Goal: Transaction & Acquisition: Obtain resource

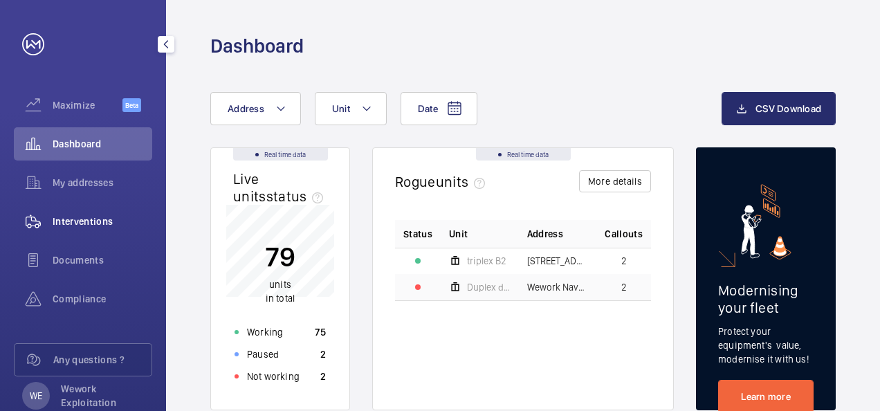
click at [76, 224] on span "Interventions" at bounding box center [103, 222] width 100 height 14
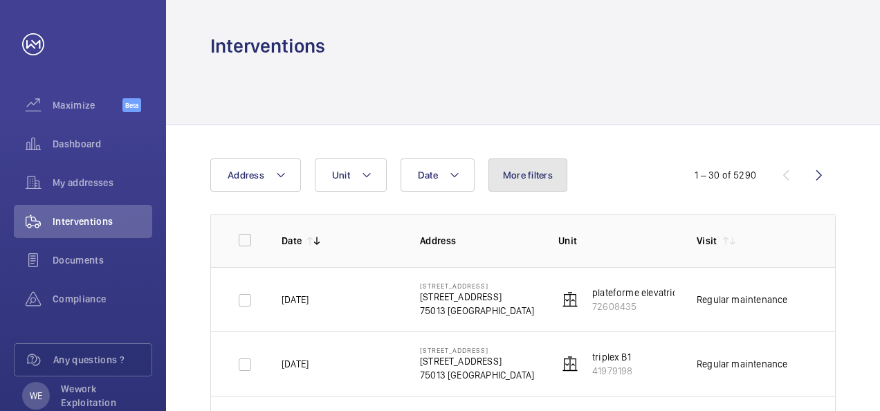
click at [537, 183] on button "More filters" at bounding box center [528, 175] width 79 height 33
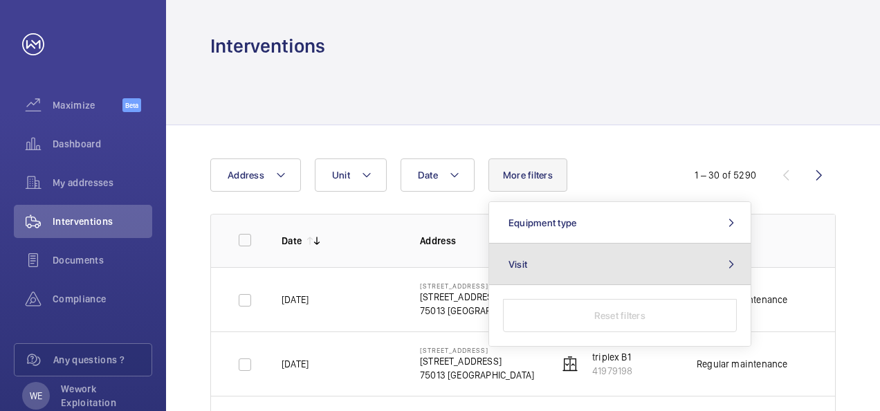
click at [526, 264] on button "Visit" at bounding box center [620, 265] width 262 height 42
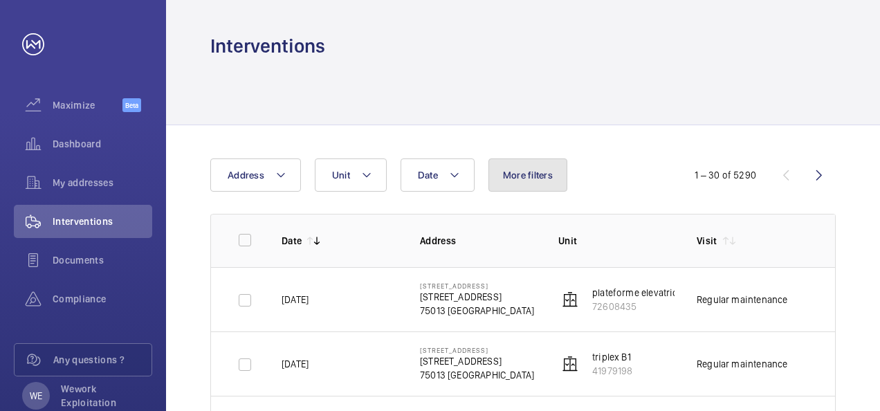
click at [525, 177] on span "More filters" at bounding box center [528, 175] width 50 height 11
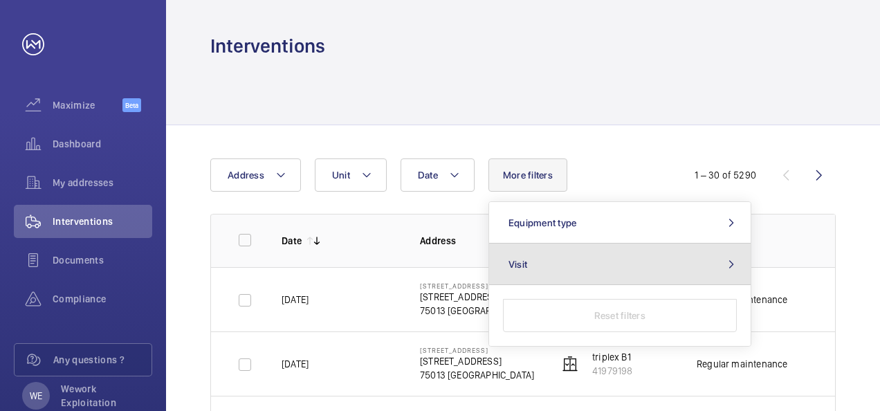
click at [520, 260] on span "Visit" at bounding box center [518, 264] width 19 height 11
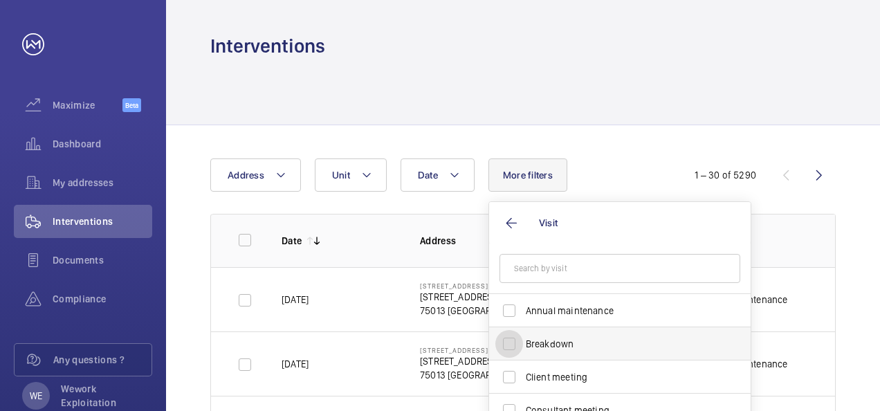
click at [509, 343] on input "Breakdown" at bounding box center [510, 344] width 28 height 28
checkbox input "true"
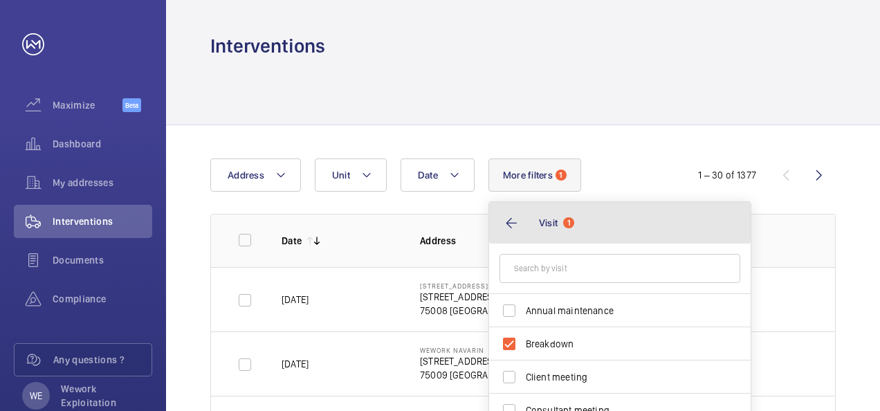
drag, startPoint x: 634, startPoint y: 223, endPoint x: 587, endPoint y: 138, distance: 96.7
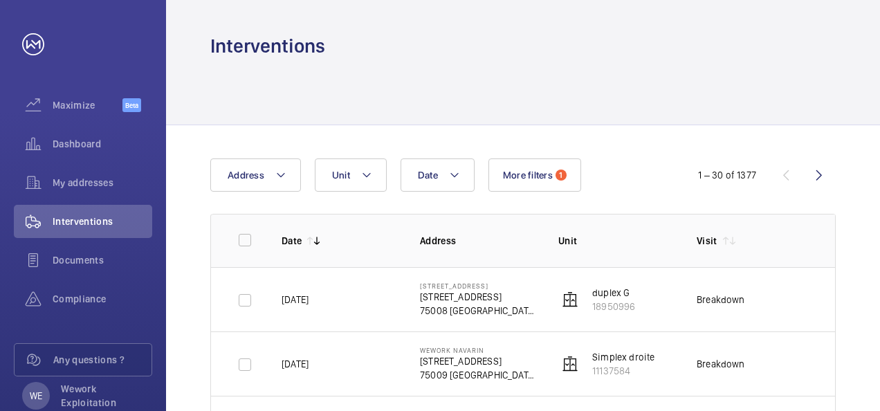
click at [541, 180] on span "More filters" at bounding box center [528, 175] width 50 height 11
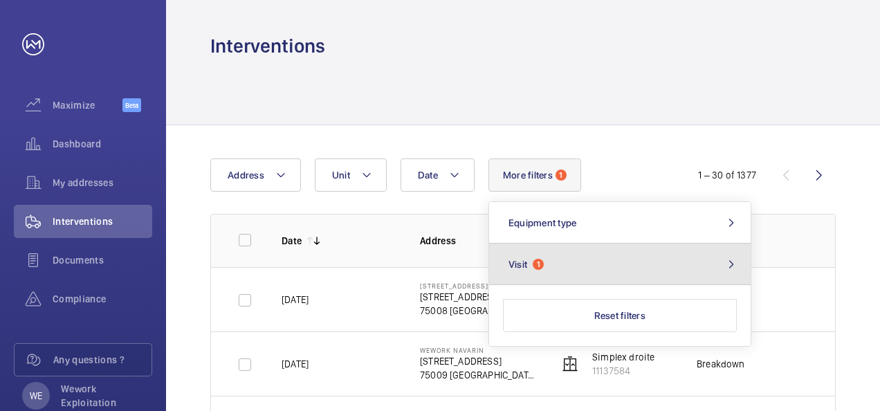
click at [525, 261] on span "Visit" at bounding box center [518, 264] width 19 height 11
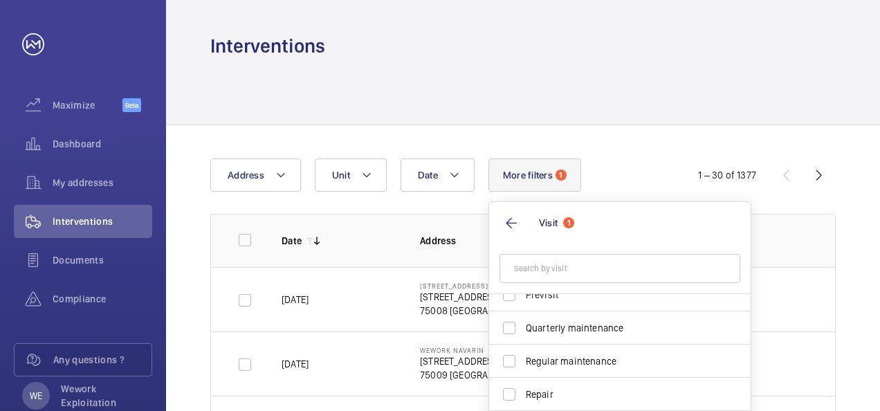
scroll to position [217, 0]
click at [645, 162] on div "Date Address Unit More filters 1 Visit 1 Breakdown Annual maintenance Client me…" at bounding box center [440, 175] width 460 height 33
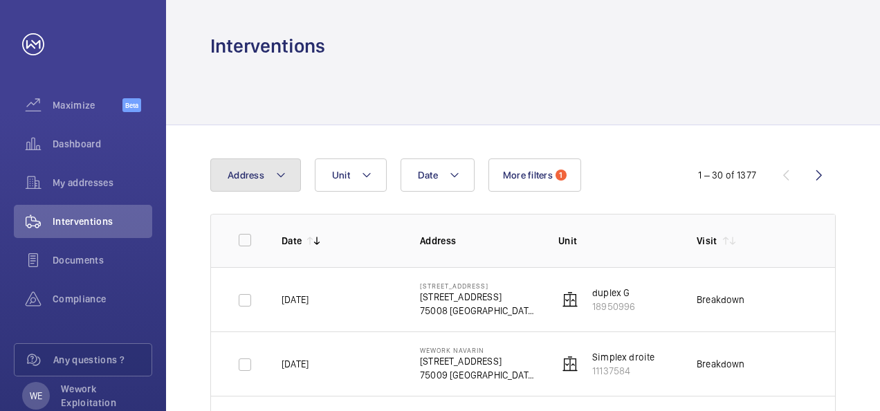
click at [282, 170] on mat-icon at bounding box center [280, 175] width 11 height 17
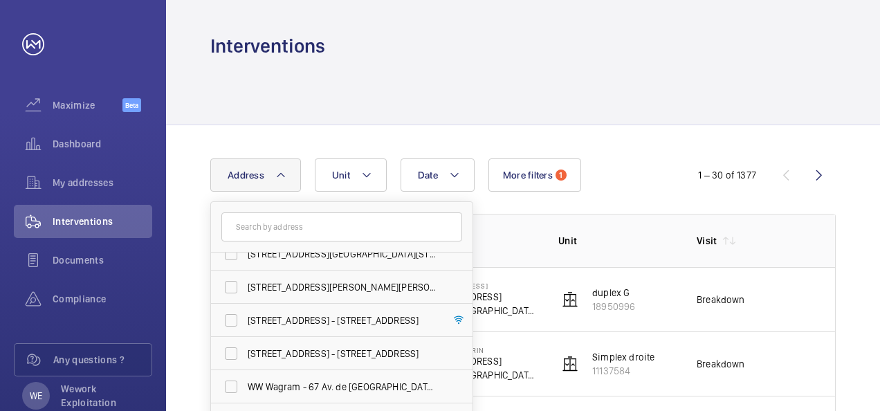
scroll to position [154, 0]
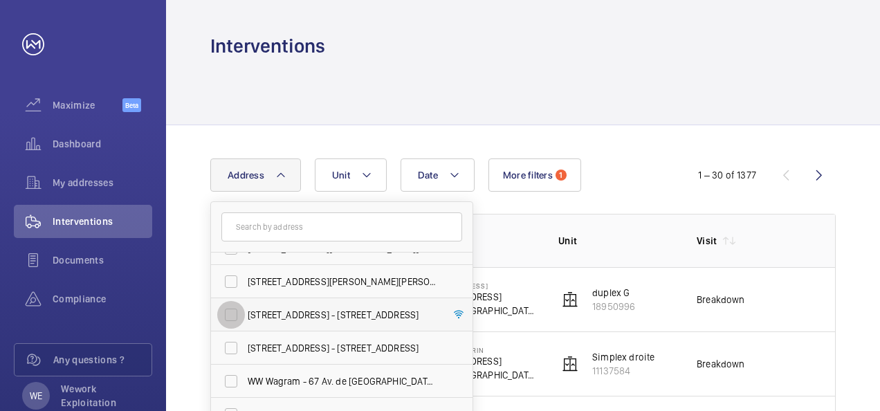
click at [234, 323] on input "[STREET_ADDRESS] - [STREET_ADDRESS]" at bounding box center [231, 315] width 28 height 28
checkbox input "true"
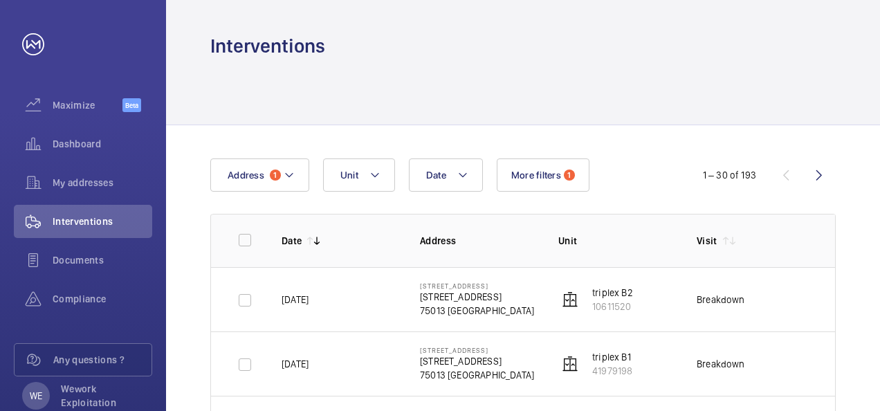
drag, startPoint x: 856, startPoint y: 319, endPoint x: 865, endPoint y: 392, distance: 74.0
drag, startPoint x: 865, startPoint y: 392, endPoint x: 861, endPoint y: 288, distance: 104.6
click at [816, 175] on wm-front-icon-button at bounding box center [819, 175] width 33 height 33
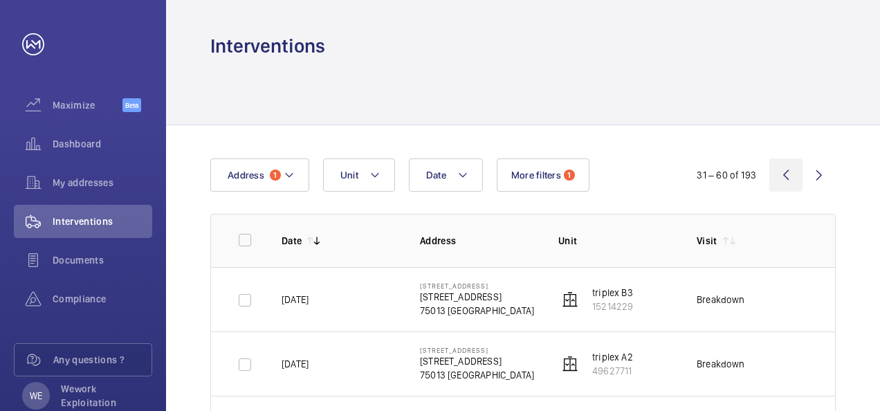
click at [790, 174] on wm-front-icon-button at bounding box center [786, 175] width 33 height 33
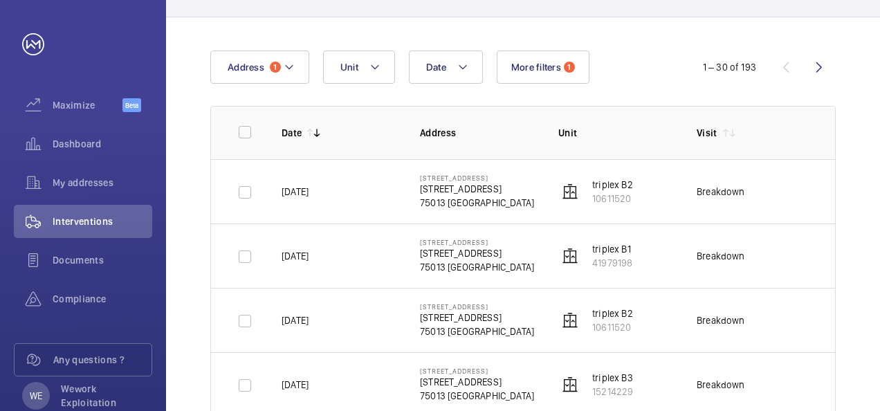
scroll to position [111, 0]
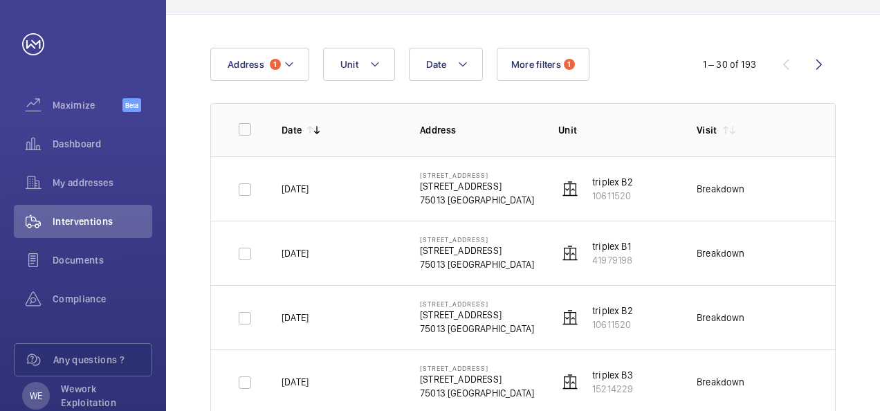
click at [677, 314] on td "Breakdown" at bounding box center [744, 317] width 138 height 64
drag, startPoint x: 583, startPoint y: 266, endPoint x: 355, endPoint y: 251, distance: 228.2
click at [0, 0] on tr "[DATE] [STREET_ADDRESS][GEOGRAPHIC_DATA][STREET_ADDRESS] triplex B1 41979198 Br…" at bounding box center [0, 0] width 0 height 0
drag, startPoint x: 355, startPoint y: 251, endPoint x: 374, endPoint y: 66, distance: 185.7
click at [374, 66] on mat-icon at bounding box center [375, 64] width 11 height 17
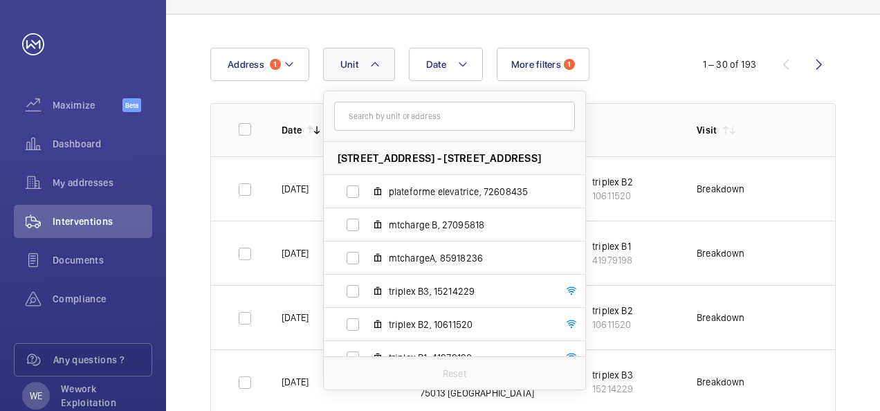
scroll to position [118, 0]
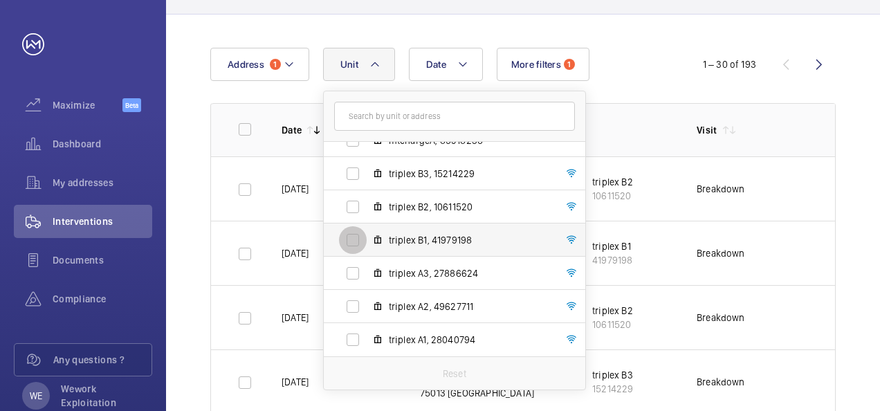
click at [361, 242] on input "triplex B1, 41979198" at bounding box center [353, 240] width 28 height 28
checkbox input "true"
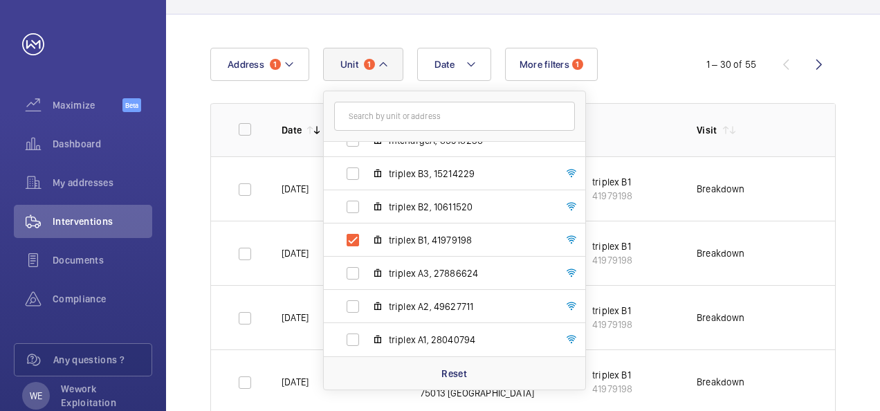
click at [789, 270] on td "Breakdown" at bounding box center [744, 253] width 138 height 64
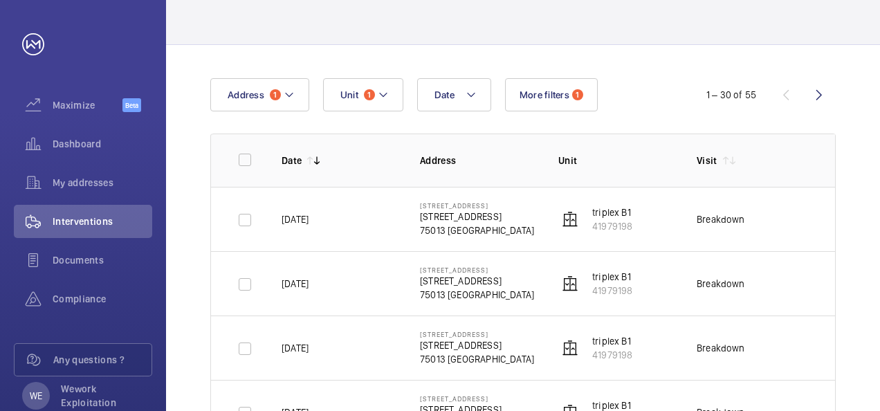
scroll to position [83, 0]
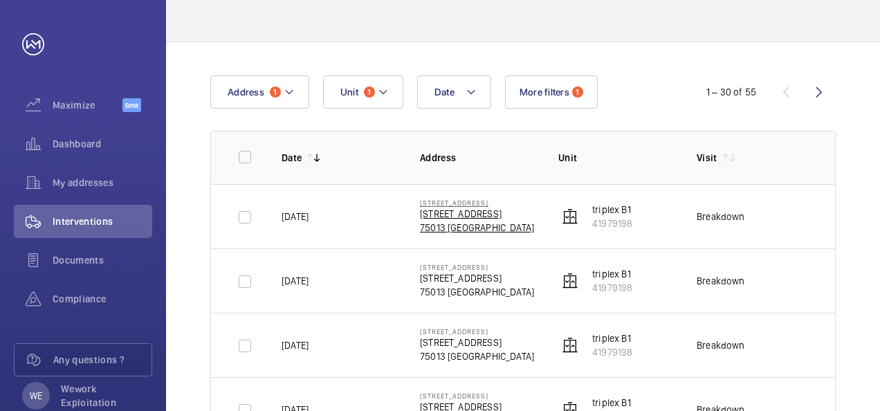
click at [458, 224] on p "75013 [GEOGRAPHIC_DATA]" at bounding box center [477, 228] width 114 height 14
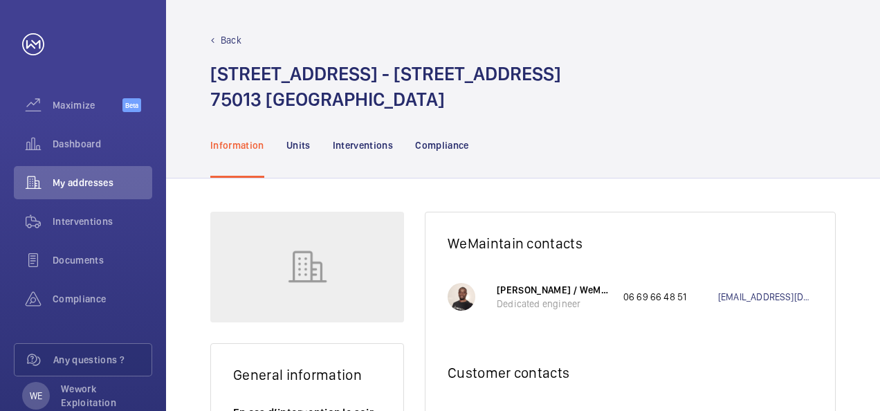
click at [234, 37] on p "Back" at bounding box center [231, 40] width 21 height 14
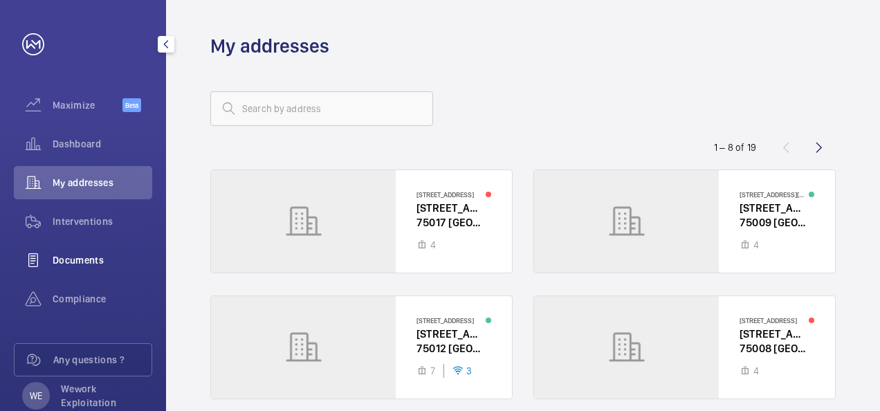
click at [71, 263] on span "Documents" at bounding box center [103, 260] width 100 height 14
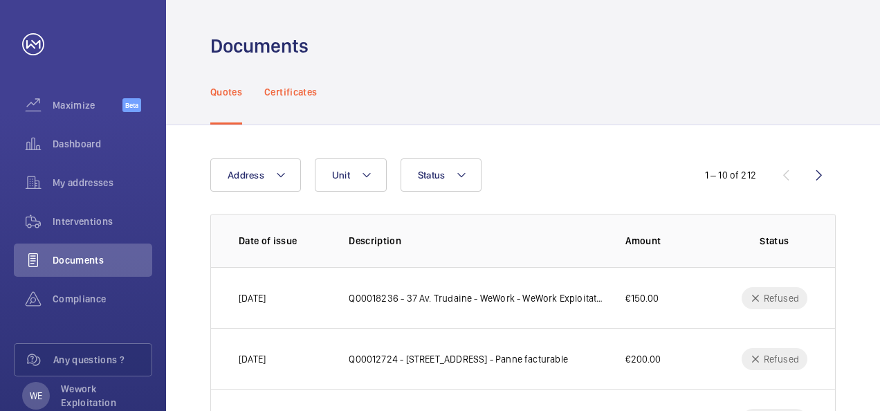
click at [300, 101] on div "Certificates" at bounding box center [290, 92] width 53 height 66
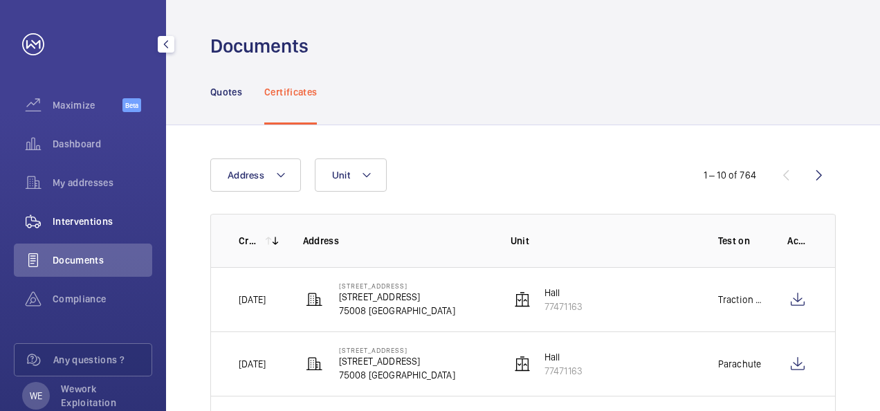
click at [101, 219] on span "Interventions" at bounding box center [103, 222] width 100 height 14
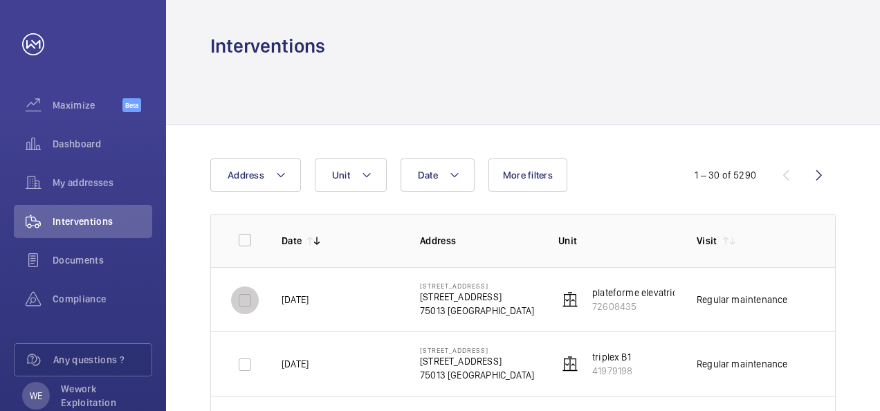
click at [248, 306] on input "checkbox" at bounding box center [245, 301] width 28 height 28
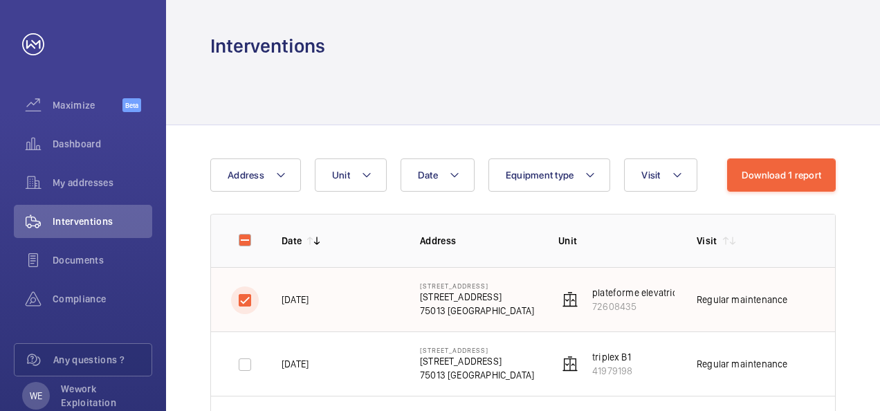
click at [248, 306] on input "checkbox" at bounding box center [245, 301] width 28 height 28
checkbox input "false"
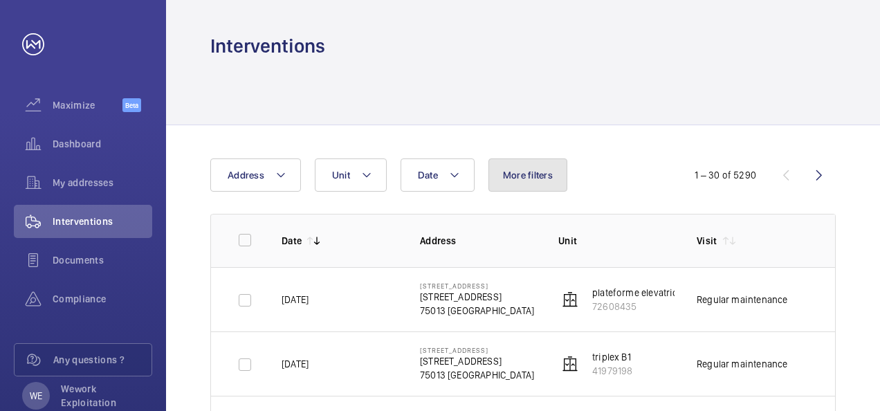
click at [532, 172] on span "More filters" at bounding box center [528, 175] width 50 height 11
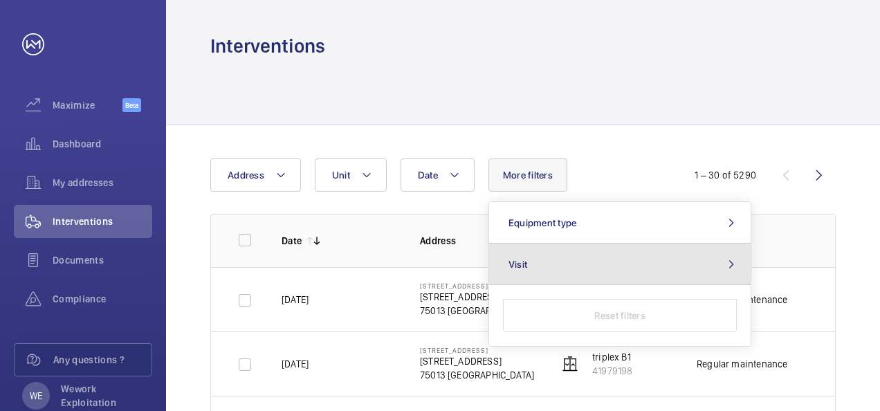
click at [512, 262] on span "Visit" at bounding box center [518, 264] width 19 height 11
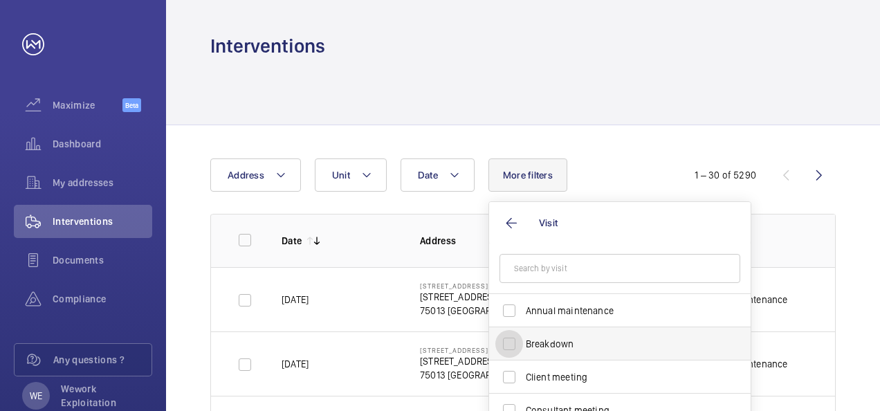
click at [512, 347] on input "Breakdown" at bounding box center [510, 344] width 28 height 28
checkbox input "true"
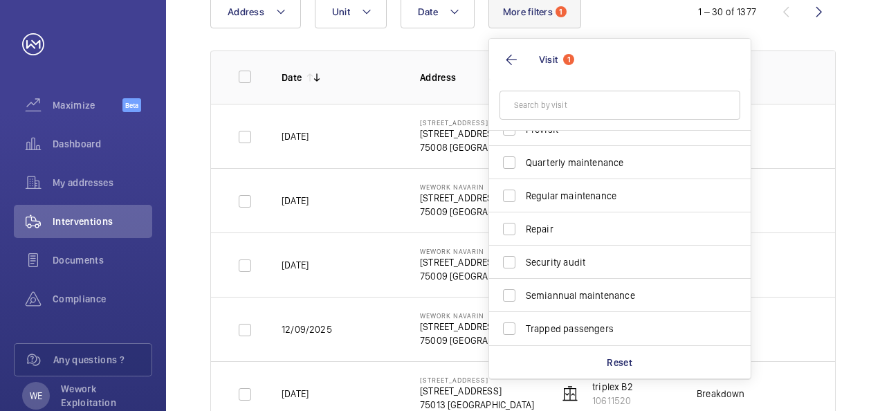
scroll to position [166, 0]
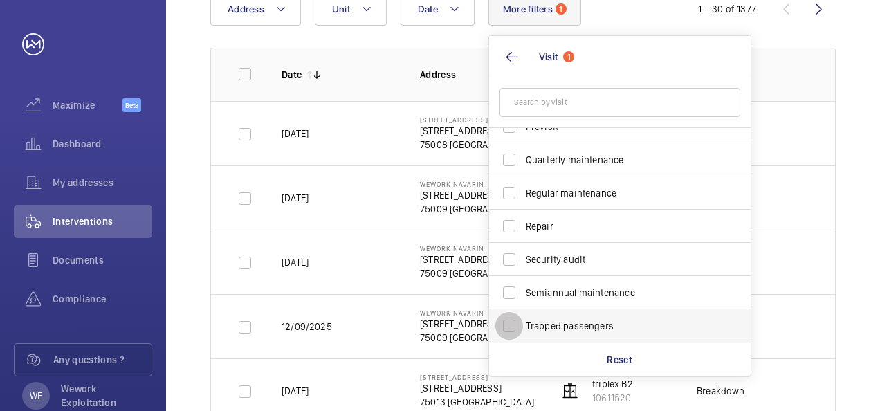
click at [508, 334] on input "Trapped passengers" at bounding box center [510, 326] width 28 height 28
checkbox input "true"
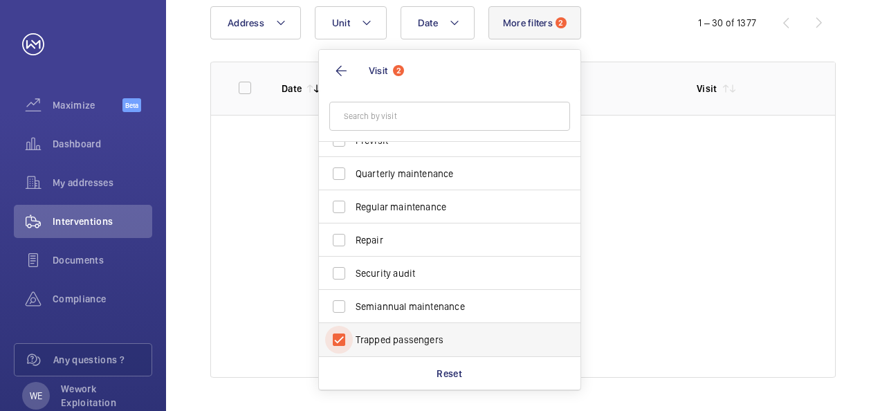
scroll to position [152, 0]
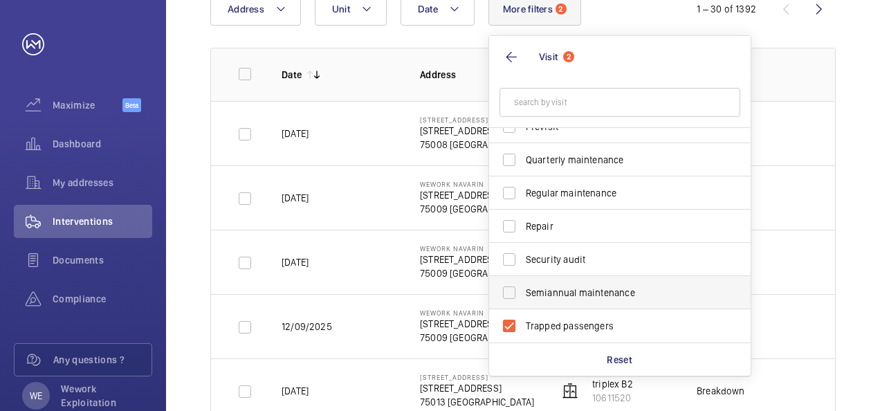
click at [658, 296] on span "Semiannual maintenance" at bounding box center [621, 293] width 190 height 14
click at [523, 296] on input "Semiannual maintenance" at bounding box center [510, 293] width 28 height 28
checkbox input "true"
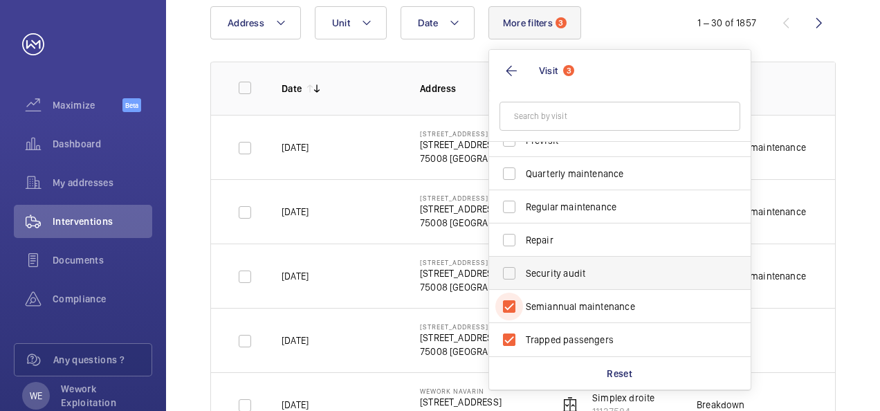
scroll to position [166, 0]
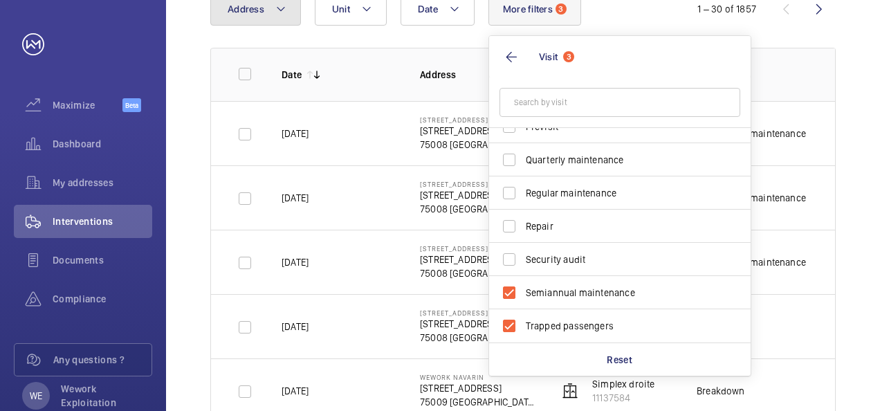
click at [280, 11] on mat-icon at bounding box center [280, 9] width 11 height 17
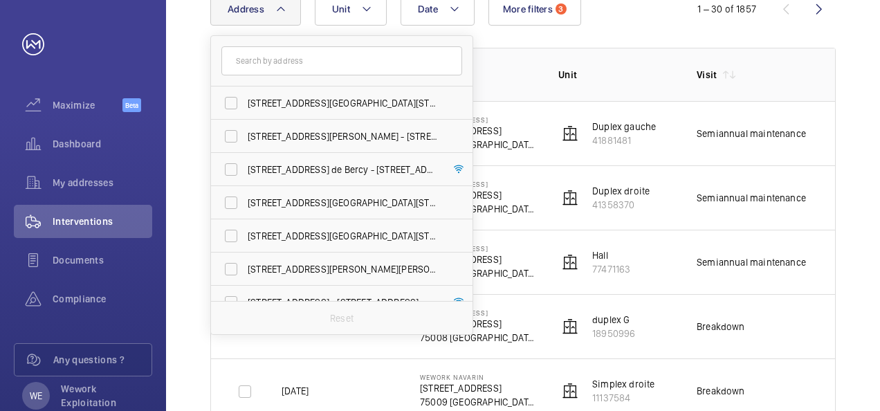
click at [473, 288] on div "[GEOGRAPHIC_DATA][STREET_ADDRESS][STREET_ADDRESS][PERSON_NAME][STREET_ADDRESS][…" at bounding box center [341, 185] width 263 height 300
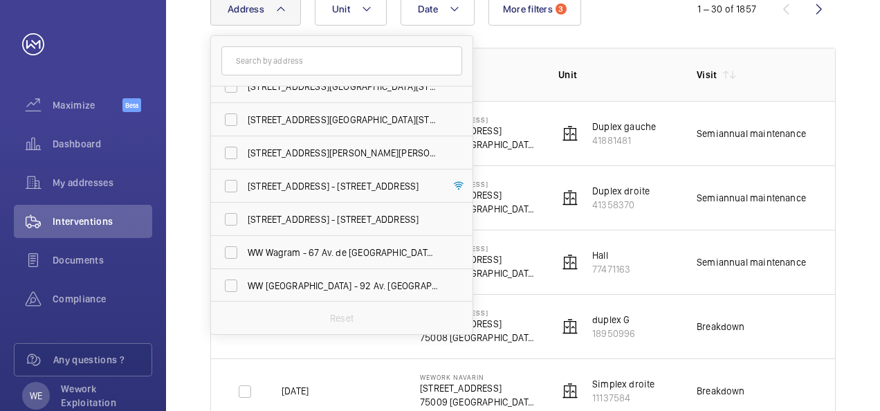
scroll to position [118, 0]
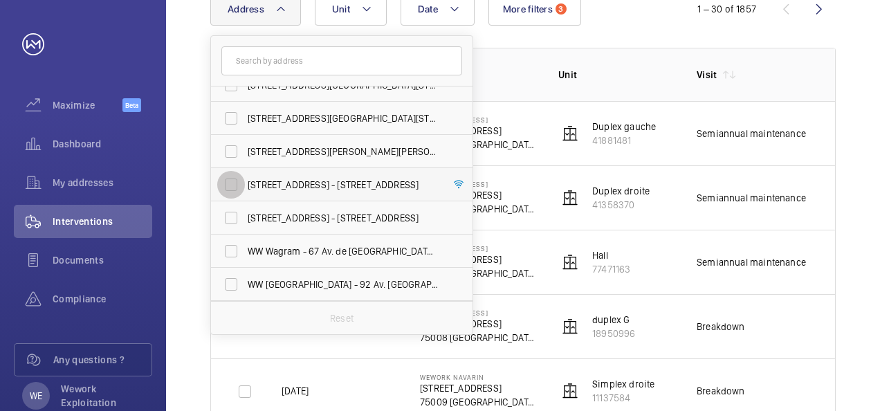
click at [228, 183] on input "[STREET_ADDRESS] - [STREET_ADDRESS]" at bounding box center [231, 185] width 28 height 28
checkbox input "true"
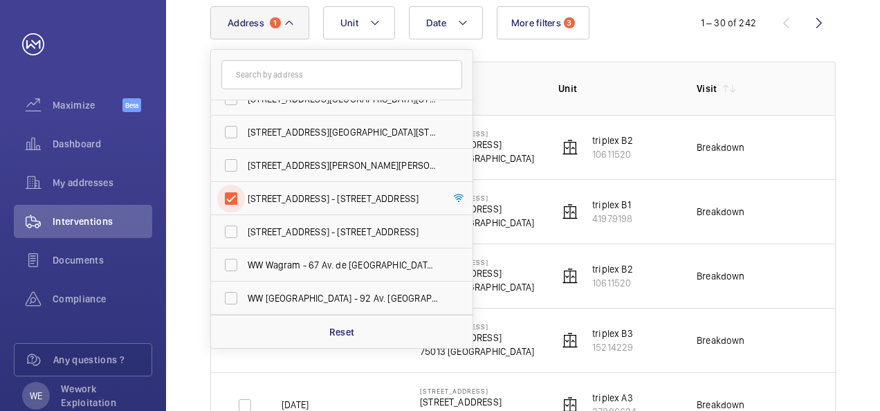
scroll to position [166, 0]
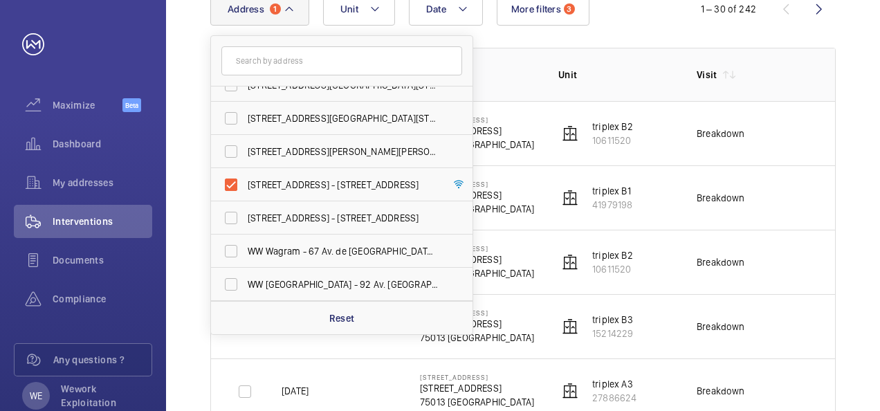
click at [754, 152] on td "Breakdown" at bounding box center [744, 133] width 138 height 64
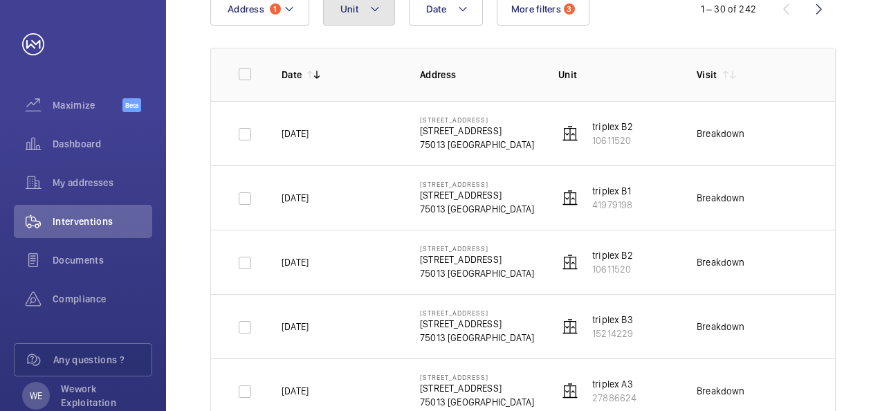
click at [374, 10] on mat-icon at bounding box center [375, 9] width 11 height 17
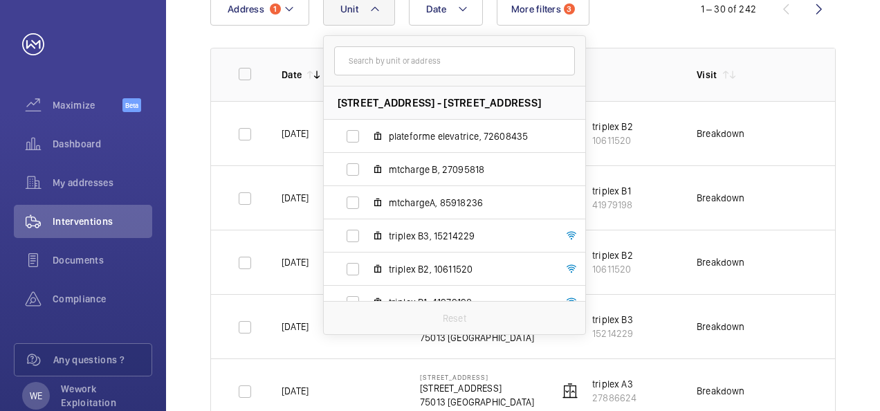
scroll to position [118, 0]
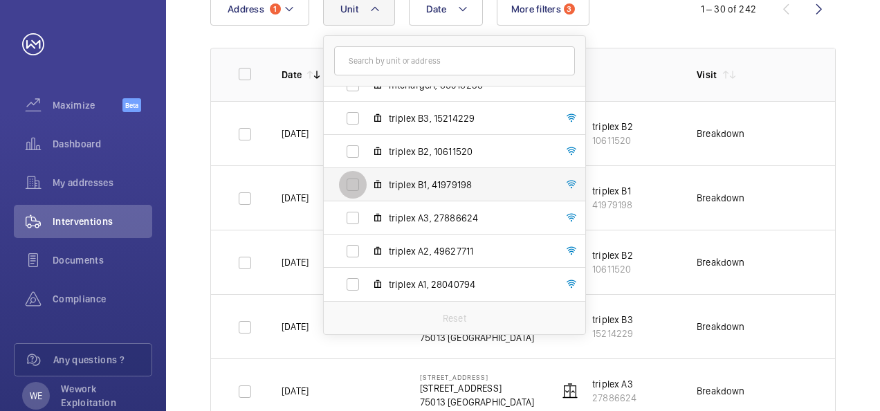
click at [355, 188] on input "triplex B1, 41979198" at bounding box center [353, 185] width 28 height 28
checkbox input "true"
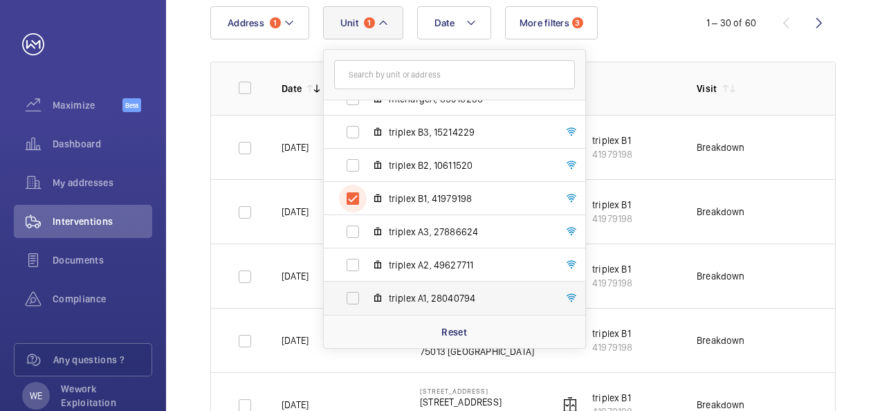
scroll to position [166, 0]
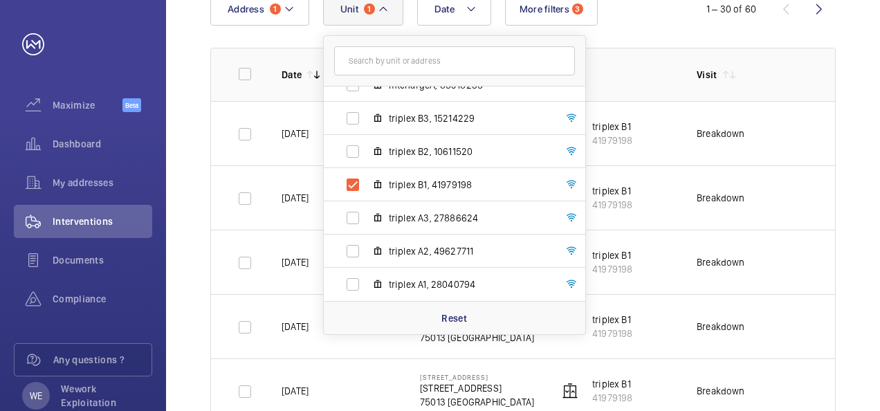
click at [785, 271] on td "Breakdown" at bounding box center [744, 262] width 138 height 64
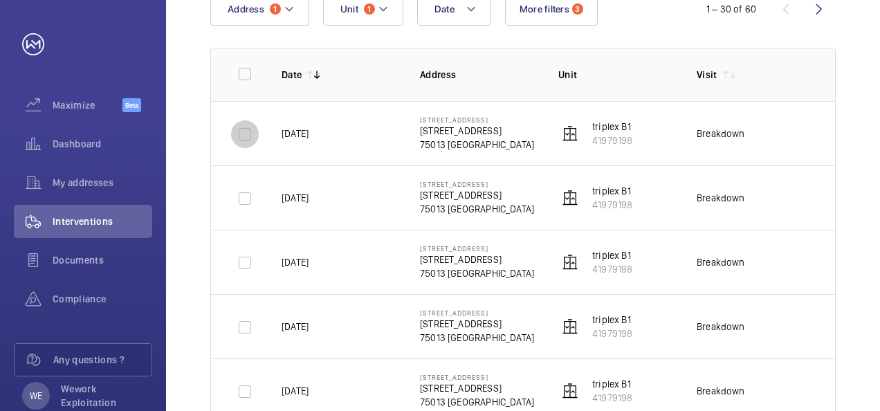
click at [242, 137] on input "checkbox" at bounding box center [245, 134] width 28 height 28
checkbox input "true"
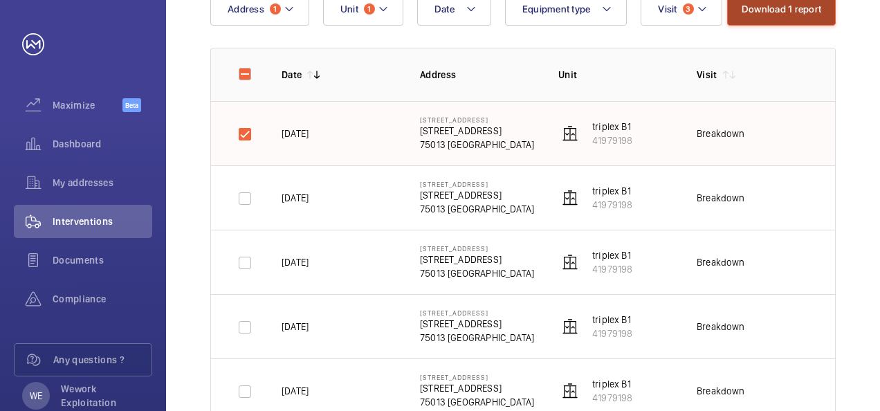
click at [791, 10] on button "Download 1 report" at bounding box center [781, 8] width 109 height 33
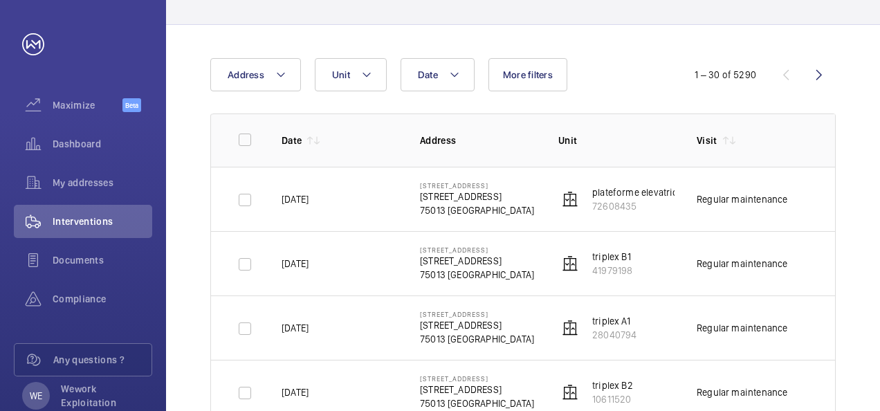
scroll to position [83, 0]
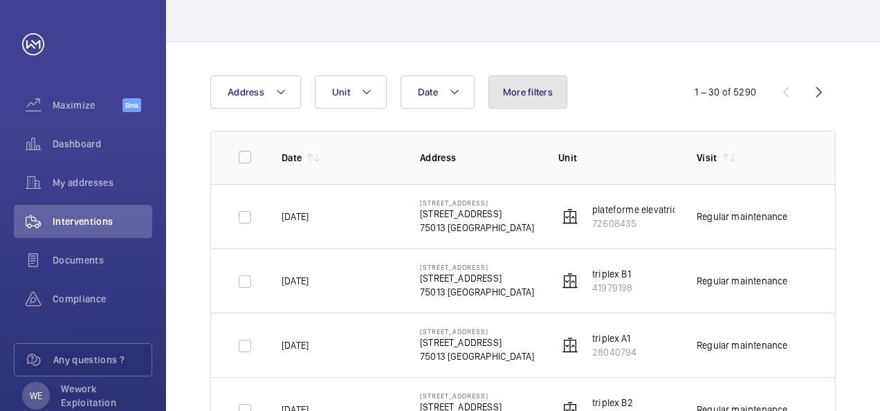
click at [543, 98] on button "More filters" at bounding box center [528, 91] width 79 height 33
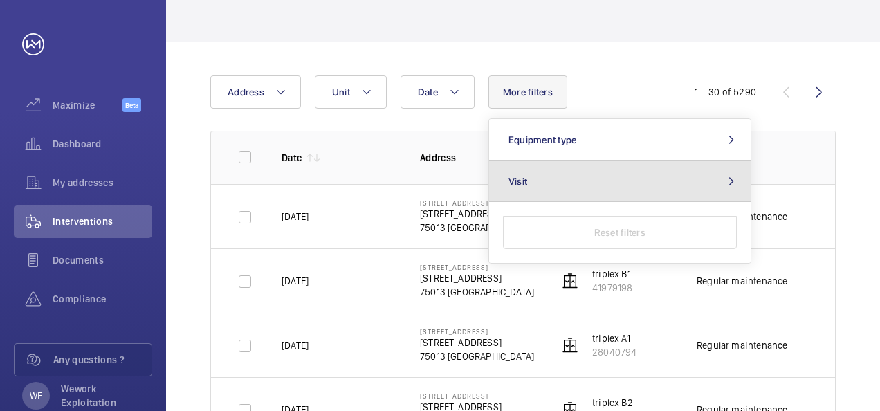
click at [515, 181] on span "Visit" at bounding box center [518, 181] width 19 height 11
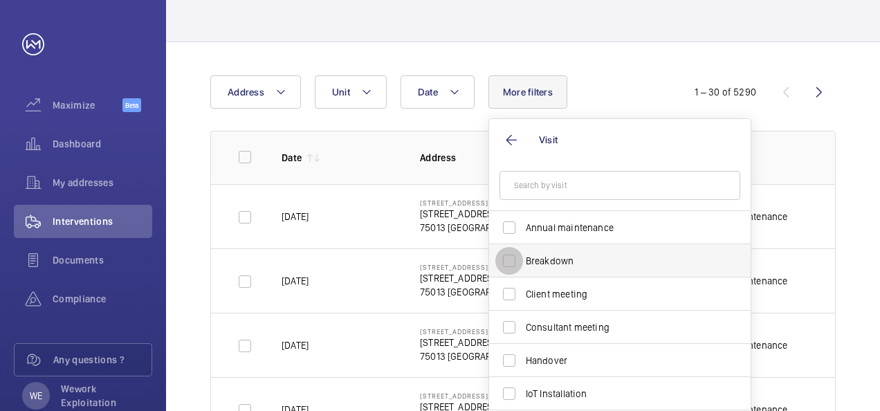
click at [511, 260] on input "Breakdown" at bounding box center [510, 261] width 28 height 28
checkbox input "true"
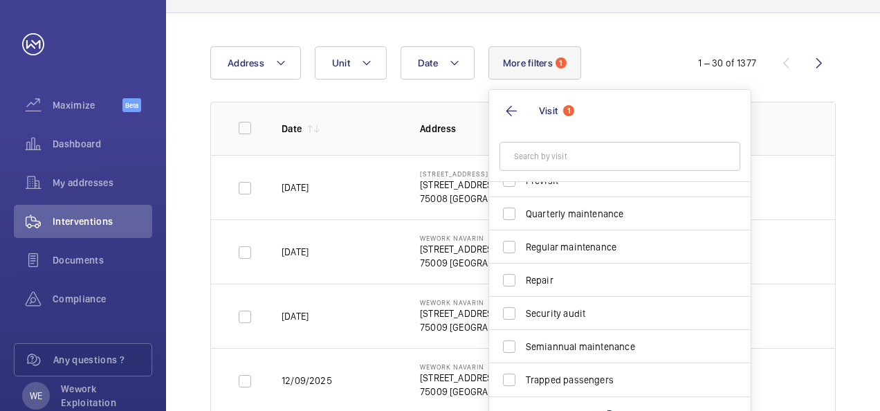
scroll to position [138, 0]
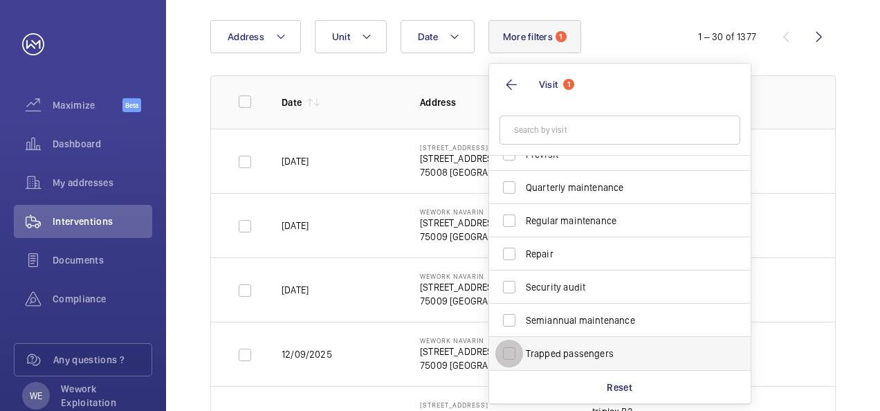
click at [505, 349] on input "Trapped passengers" at bounding box center [510, 354] width 28 height 28
checkbox input "true"
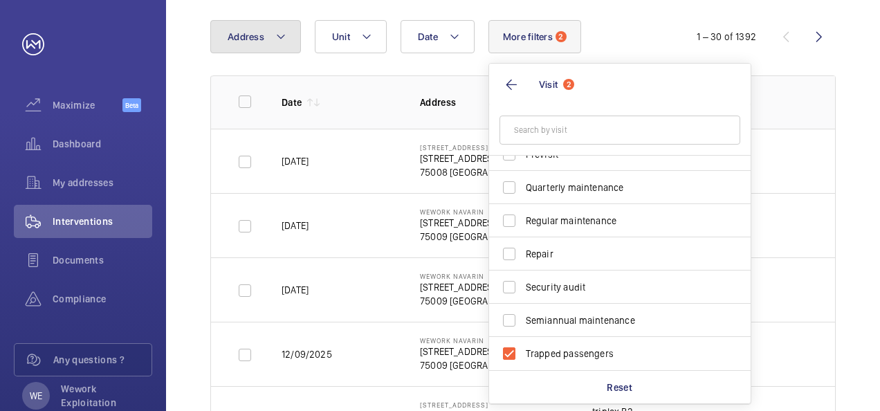
click at [279, 39] on mat-icon at bounding box center [280, 36] width 11 height 17
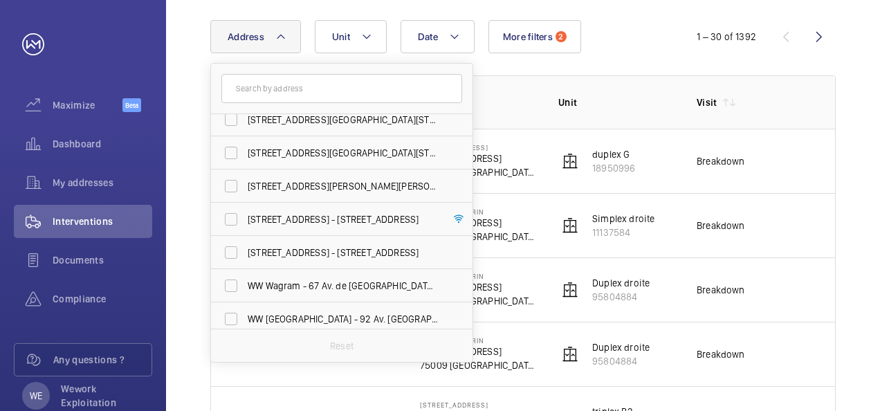
scroll to position [118, 0]
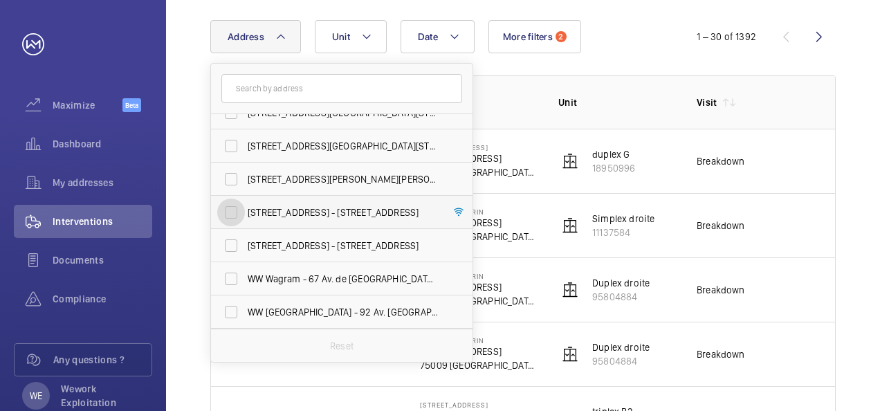
click at [231, 209] on input "[STREET_ADDRESS] - [STREET_ADDRESS]" at bounding box center [231, 213] width 28 height 28
checkbox input "true"
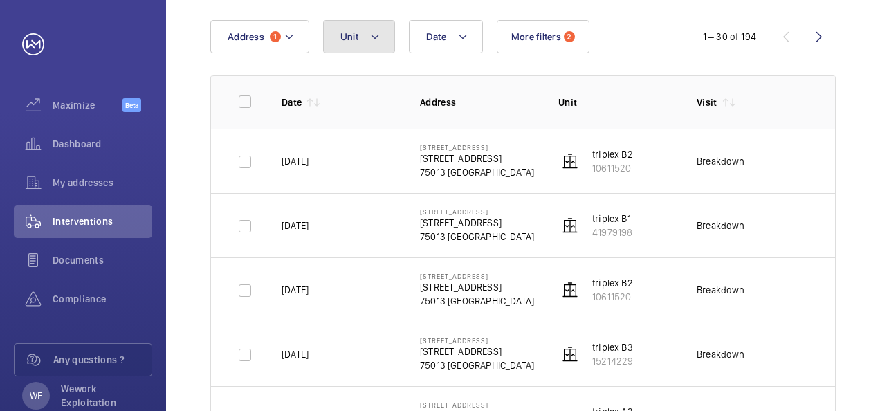
click at [378, 39] on mat-icon at bounding box center [375, 36] width 11 height 17
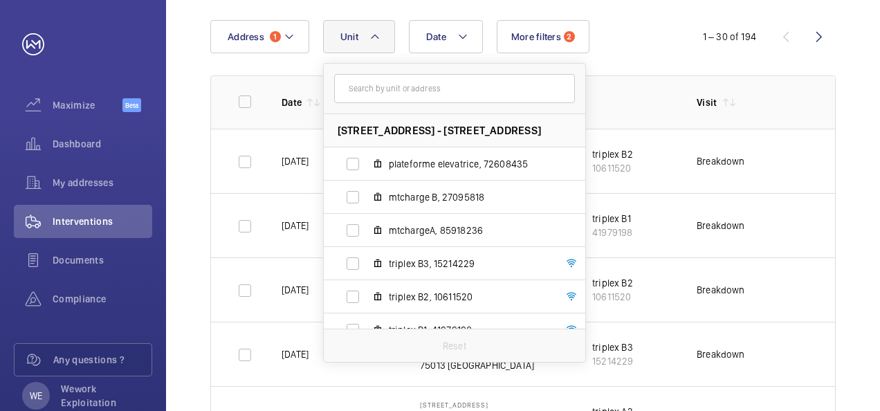
scroll to position [118, 0]
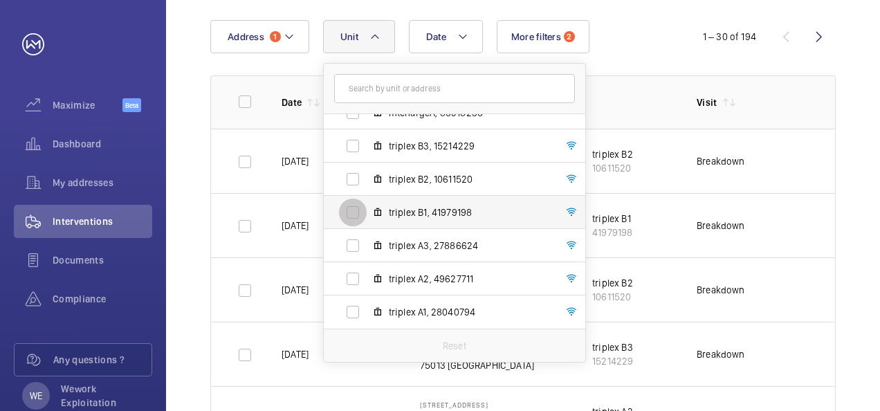
click at [350, 215] on input "triplex B1, 41979198" at bounding box center [353, 213] width 28 height 28
checkbox input "true"
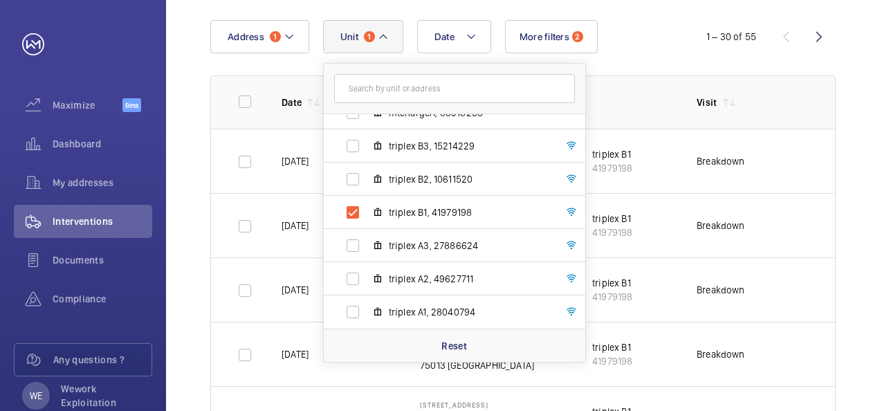
click at [800, 232] on td "Breakdown" at bounding box center [744, 225] width 138 height 64
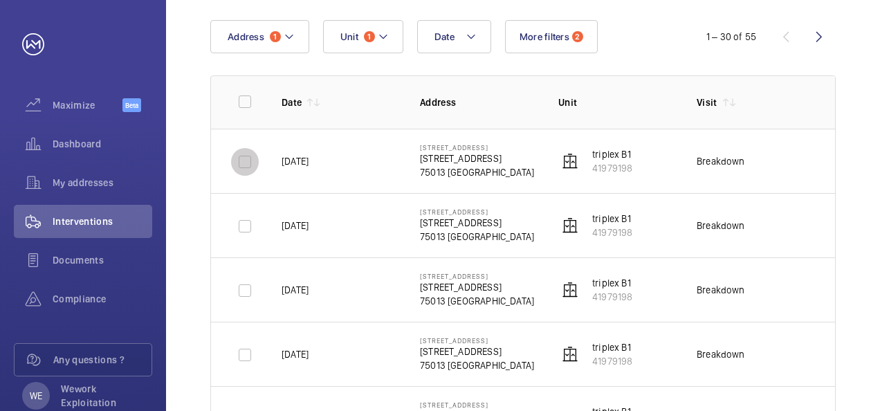
click at [252, 166] on input "checkbox" at bounding box center [245, 162] width 28 height 28
checkbox input "true"
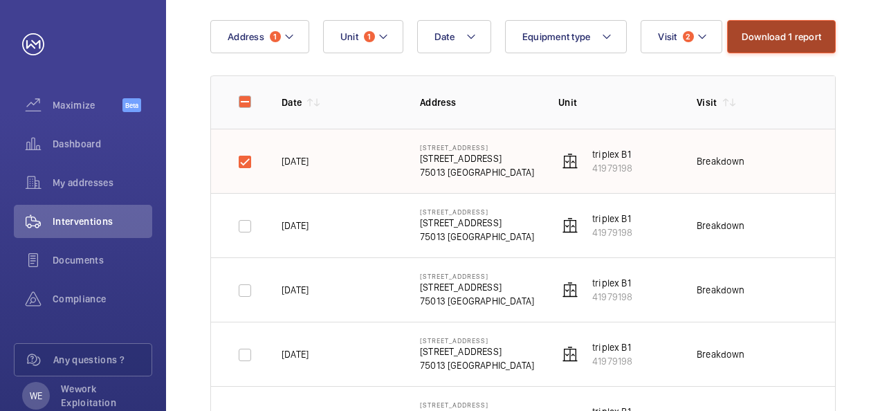
click at [797, 37] on button "Download 1 report" at bounding box center [781, 36] width 109 height 33
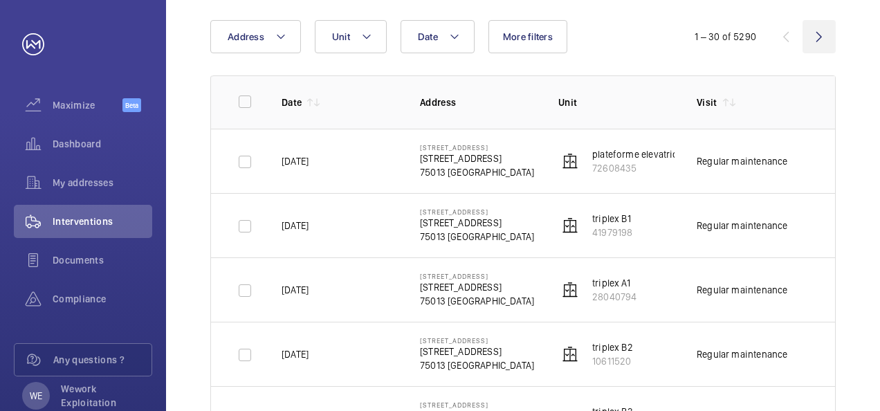
click at [829, 52] on wm-front-icon-button at bounding box center [819, 36] width 33 height 33
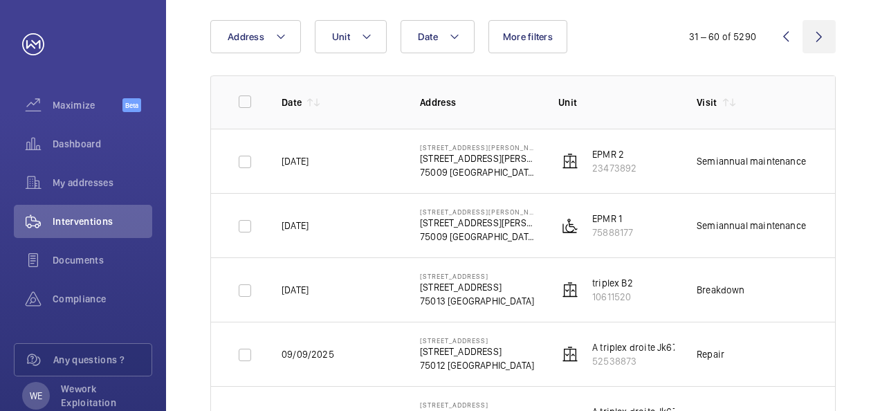
click at [829, 52] on wm-front-icon-button at bounding box center [819, 36] width 33 height 33
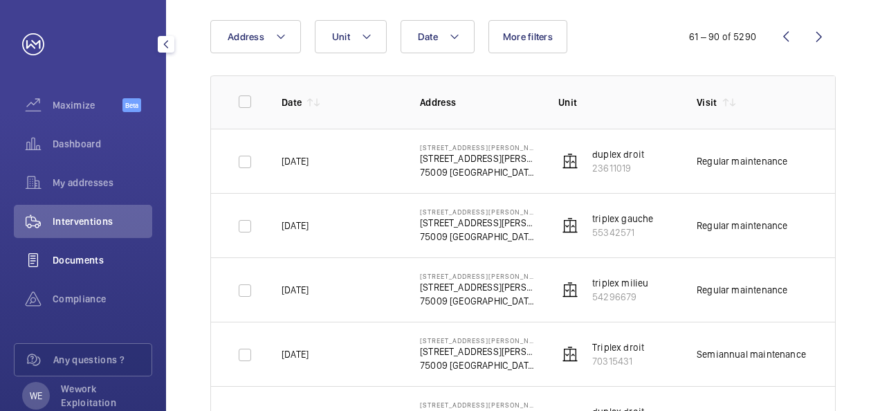
click at [75, 255] on span "Documents" at bounding box center [103, 260] width 100 height 14
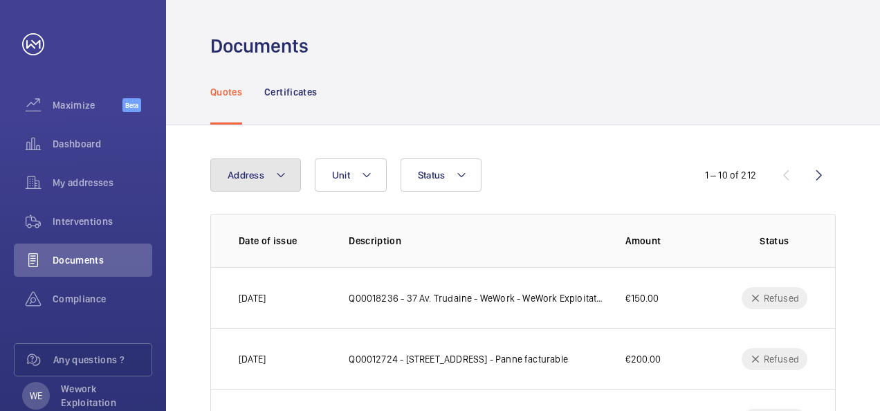
click at [282, 173] on mat-icon at bounding box center [280, 175] width 11 height 17
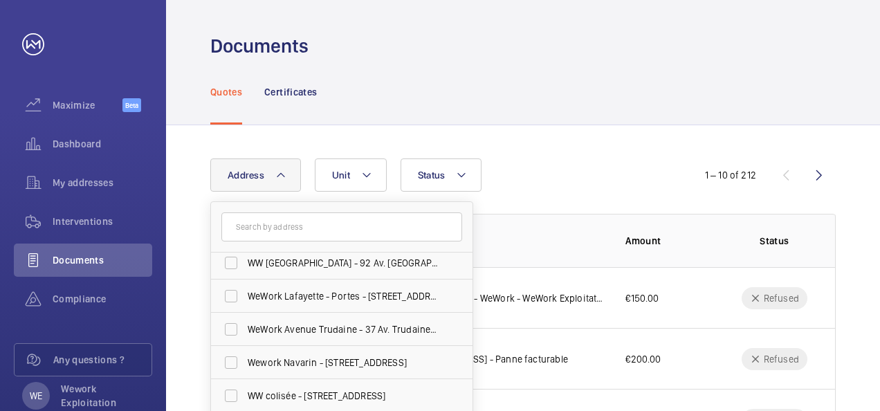
scroll to position [118, 0]
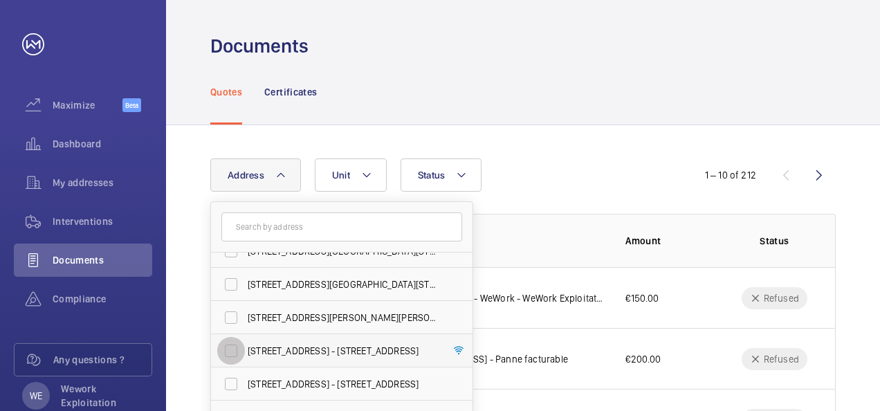
click at [236, 345] on input "[STREET_ADDRESS] - [STREET_ADDRESS]" at bounding box center [231, 351] width 28 height 28
checkbox input "true"
click at [577, 111] on div "Quotes Certificates" at bounding box center [523, 92] width 626 height 66
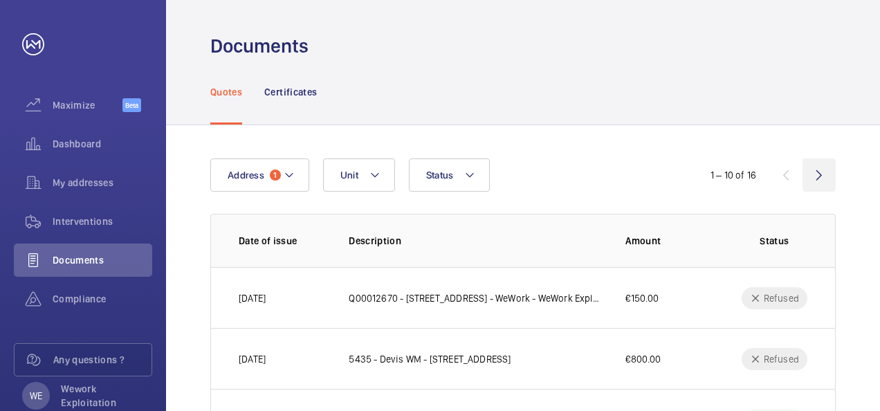
click at [822, 176] on wm-front-icon-button at bounding box center [819, 175] width 33 height 33
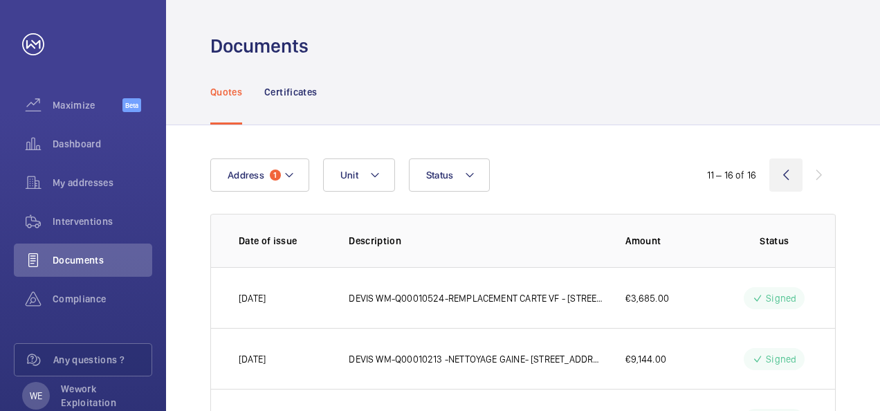
click at [786, 176] on wm-front-icon-button at bounding box center [786, 175] width 33 height 33
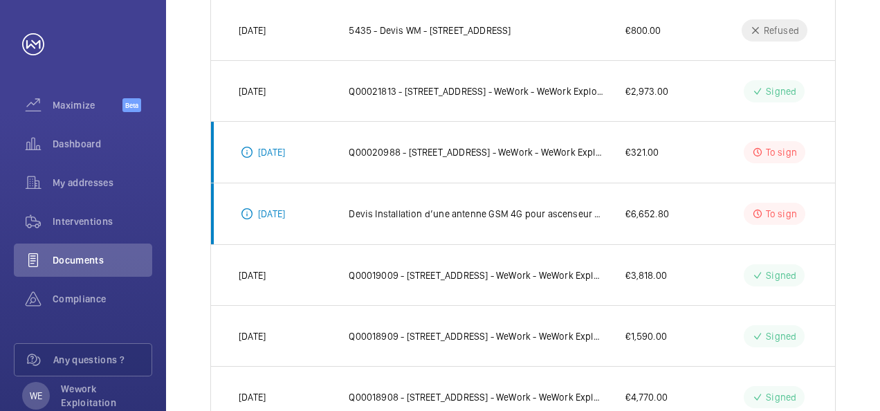
scroll to position [332, 0]
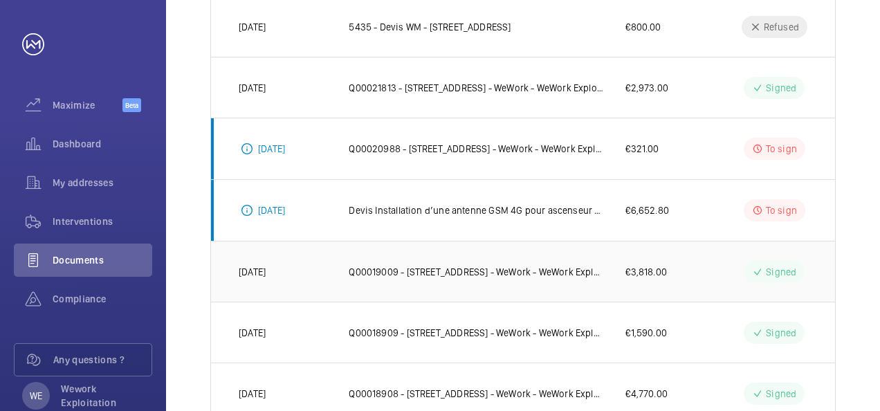
click at [543, 266] on p "Q00019009 - [STREET_ADDRESS] - WeWork - WeWork Exploitation-Remplacement comple…" at bounding box center [476, 272] width 255 height 14
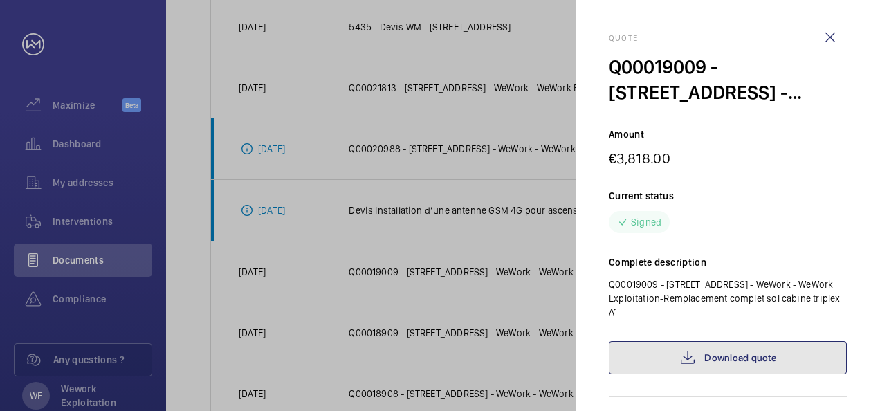
click at [752, 359] on link "Download quote" at bounding box center [728, 357] width 238 height 33
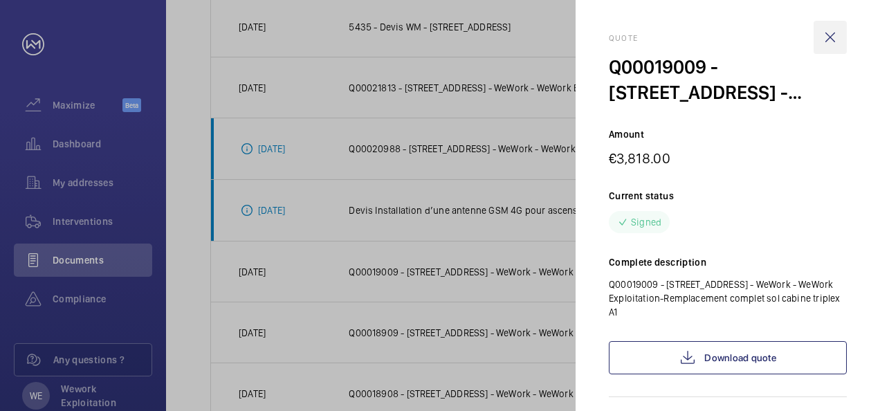
click at [833, 31] on wm-front-icon-button at bounding box center [830, 37] width 33 height 33
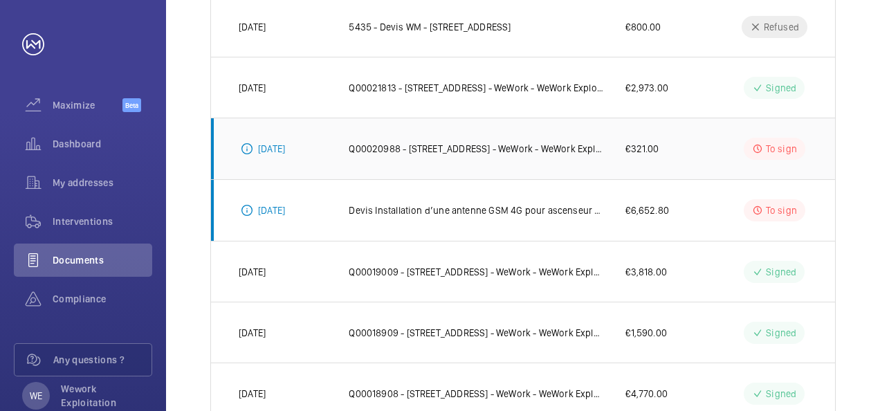
click at [469, 146] on p "Q00020988 - [STREET_ADDRESS] - WeWork - WeWork Exploitation" at bounding box center [476, 149] width 255 height 14
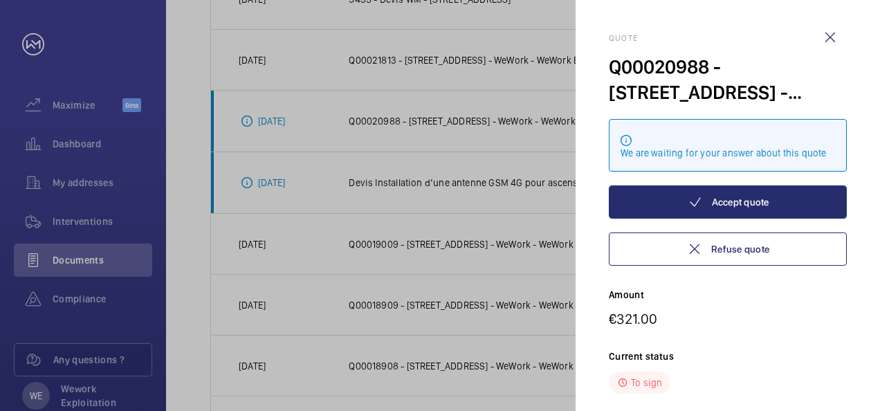
scroll to position [388, 0]
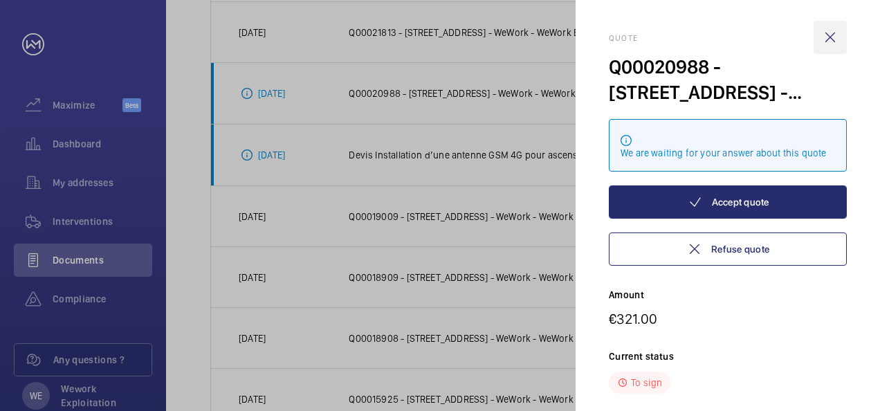
click at [835, 38] on wm-front-icon-button at bounding box center [830, 37] width 33 height 33
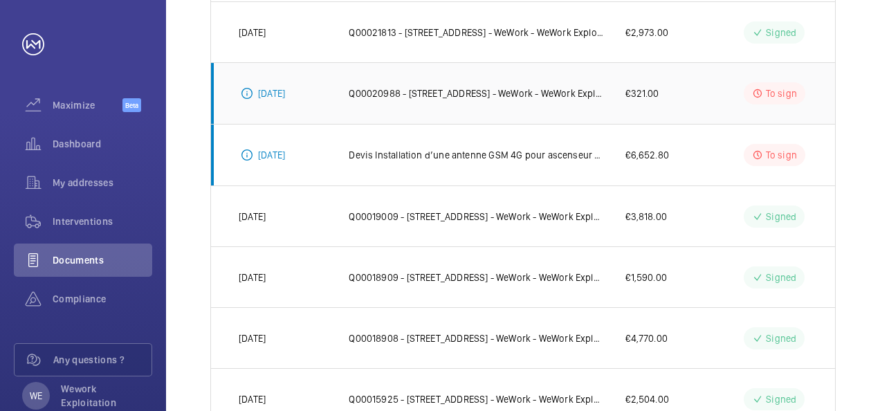
click at [460, 89] on p "Q00020988 - [STREET_ADDRESS] - WeWork - WeWork Exploitation" at bounding box center [476, 94] width 255 height 14
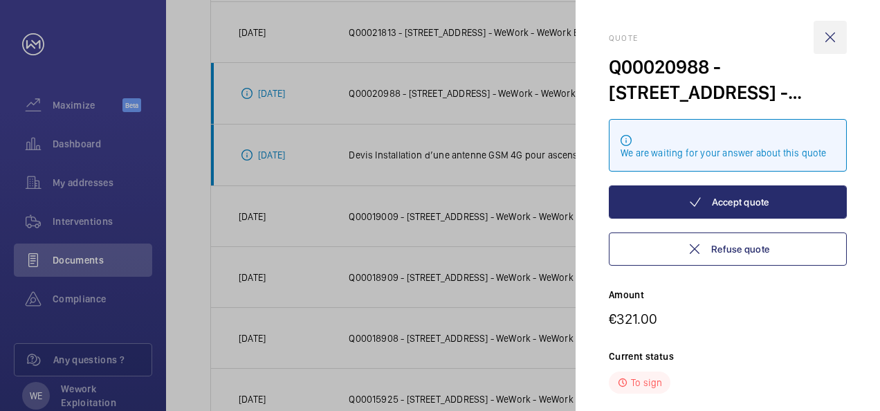
click at [826, 35] on wm-front-icon-button at bounding box center [830, 37] width 33 height 33
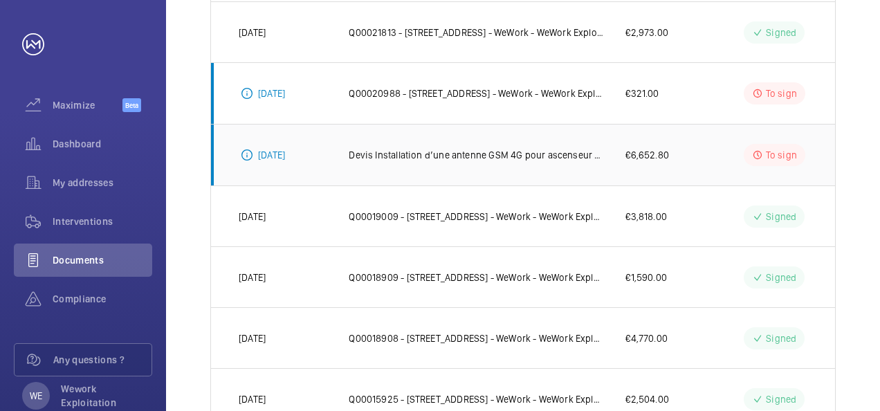
click at [524, 156] on p "Devis Installation d’une antenne GSM 4G pour ascenseur – mise en conformité rés…" at bounding box center [476, 155] width 255 height 14
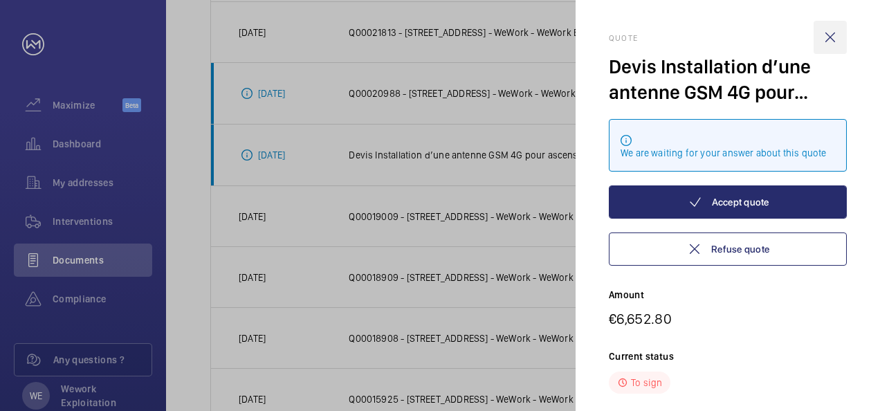
click at [833, 45] on wm-front-icon-button at bounding box center [830, 37] width 33 height 33
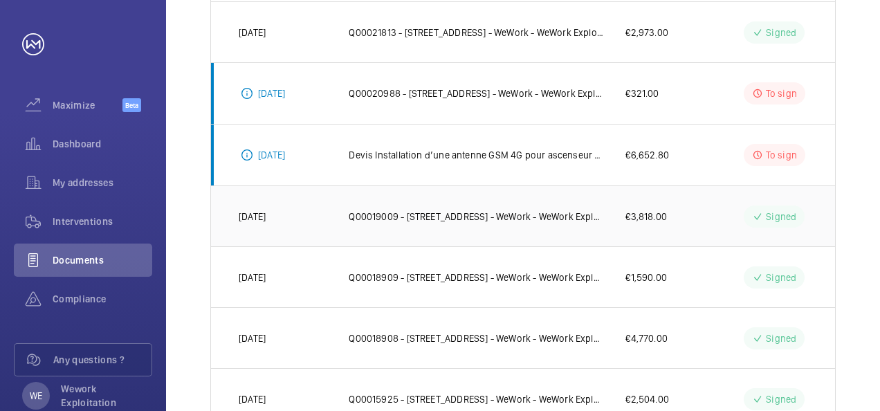
click at [511, 217] on p "Q00019009 - [STREET_ADDRESS] - WeWork - WeWork Exploitation-Remplacement comple…" at bounding box center [476, 217] width 255 height 14
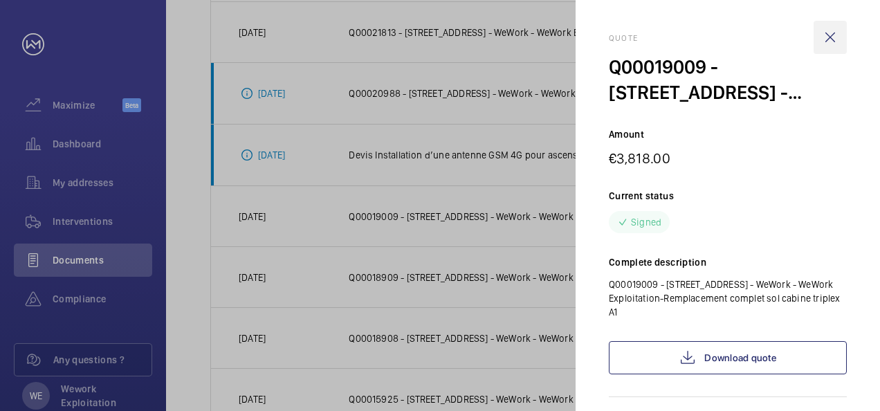
click at [829, 37] on wm-front-icon-button at bounding box center [830, 37] width 33 height 33
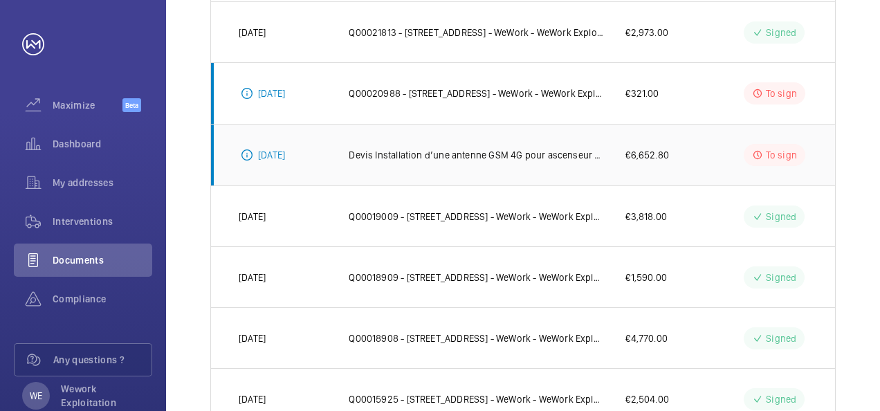
click at [463, 165] on td "Devis Installation d’une antenne GSM 4G pour ascenseur – mise en conformité rés…" at bounding box center [465, 155] width 277 height 62
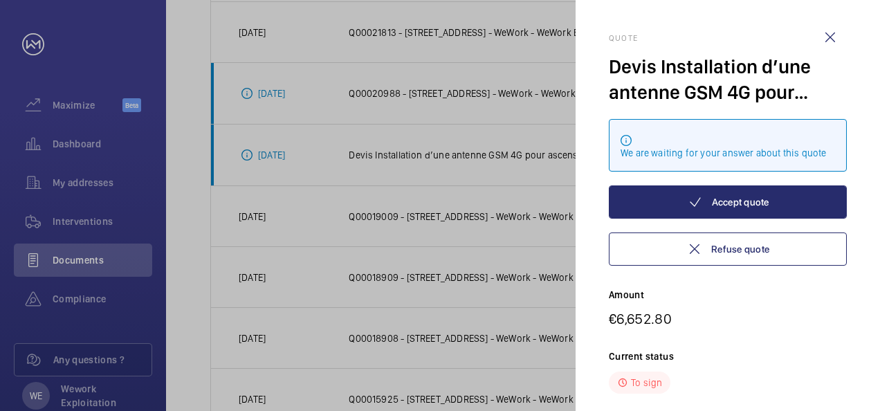
scroll to position [201, 0]
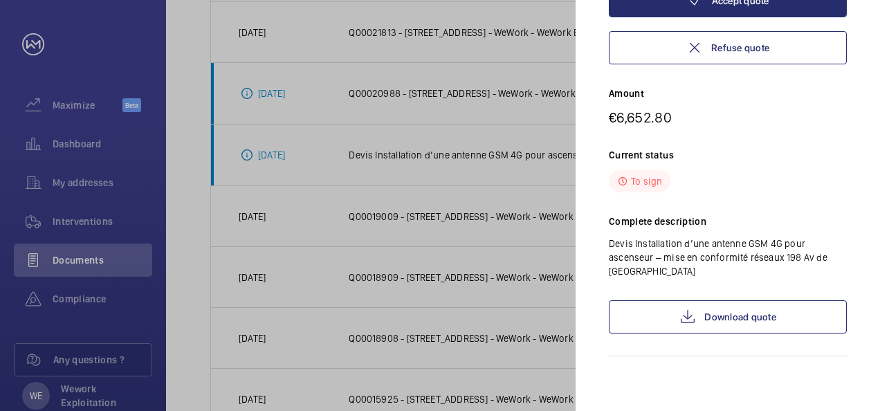
drag, startPoint x: 844, startPoint y: 359, endPoint x: 854, endPoint y: 426, distance: 67.9
click at [854, 410] on html "Your request has been sent. We will contact you soon. Maximize Beta Dashboard M…" at bounding box center [440, 205] width 880 height 411
drag, startPoint x: 854, startPoint y: 426, endPoint x: 806, endPoint y: 233, distance: 198.9
click at [806, 233] on div "Complete description Devis Installation d’une antenne GSM 4G pour ascenseur – m…" at bounding box center [728, 247] width 238 height 64
click at [374, 87] on div at bounding box center [440, 205] width 880 height 411
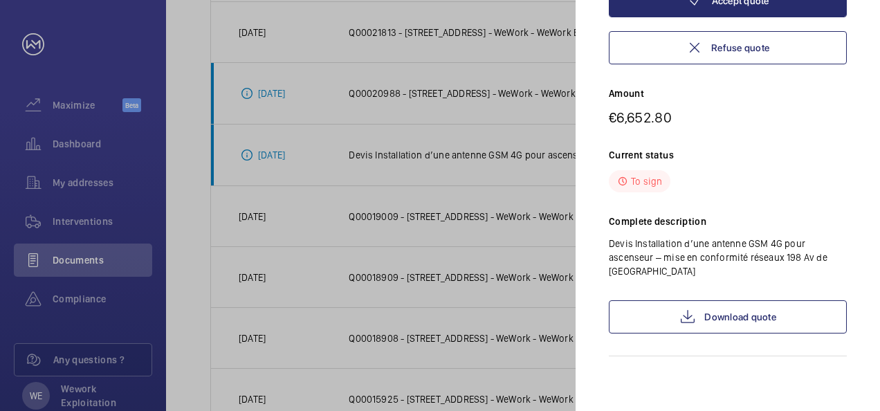
scroll to position [0, 0]
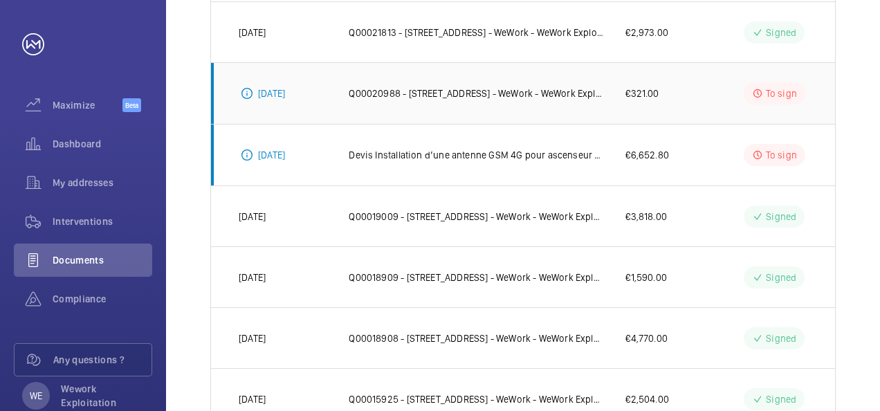
click at [424, 98] on p "Q00020988 - [STREET_ADDRESS] - WeWork - WeWork Exploitation" at bounding box center [476, 94] width 255 height 14
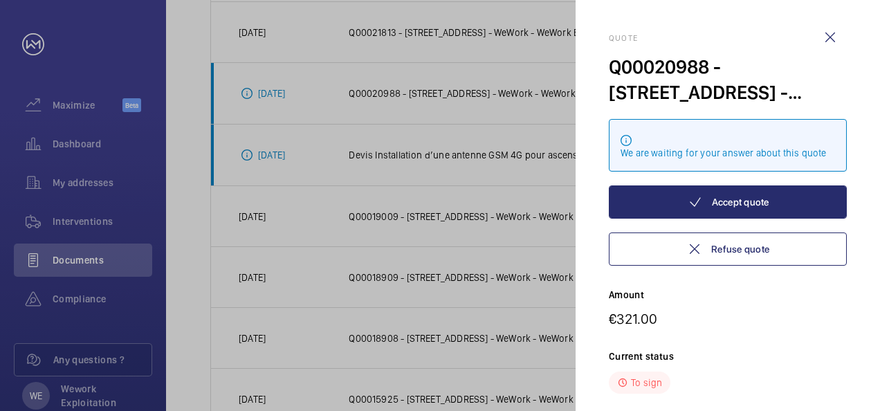
scroll to position [188, 0]
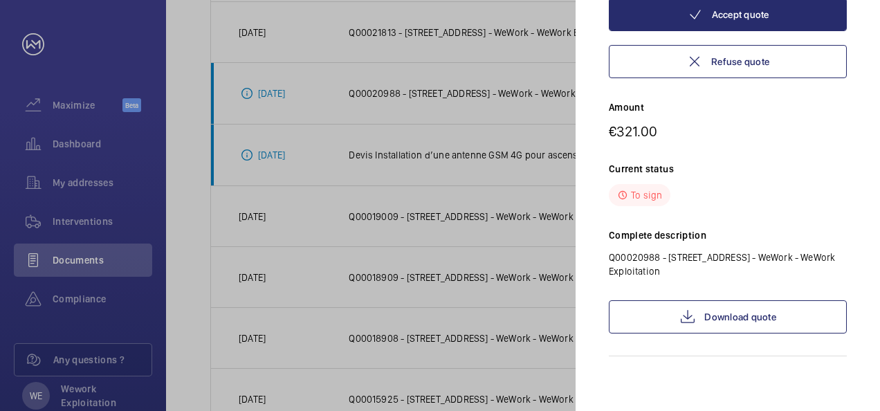
drag, startPoint x: 797, startPoint y: 380, endPoint x: 820, endPoint y: 446, distance: 70.0
click at [820, 410] on html "Your request has been sent. We will contact you soon. Maximize Beta Dashboard M…" at bounding box center [440, 205] width 880 height 411
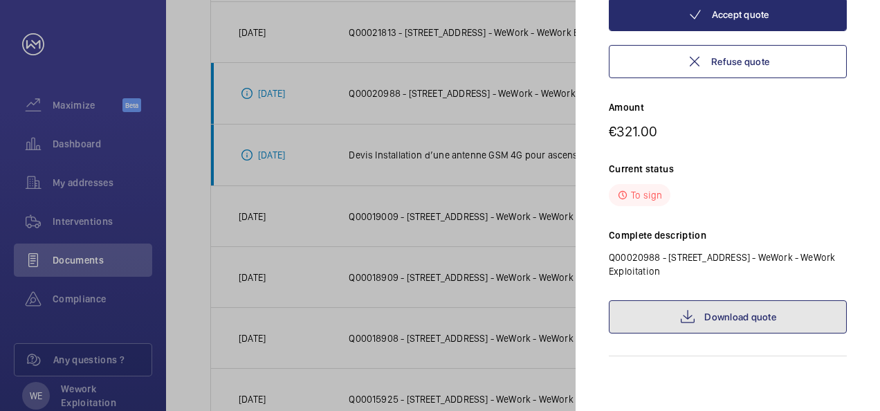
drag, startPoint x: 820, startPoint y: 446, endPoint x: 745, endPoint y: 321, distance: 145.9
click at [745, 321] on link "Download quote" at bounding box center [728, 316] width 238 height 33
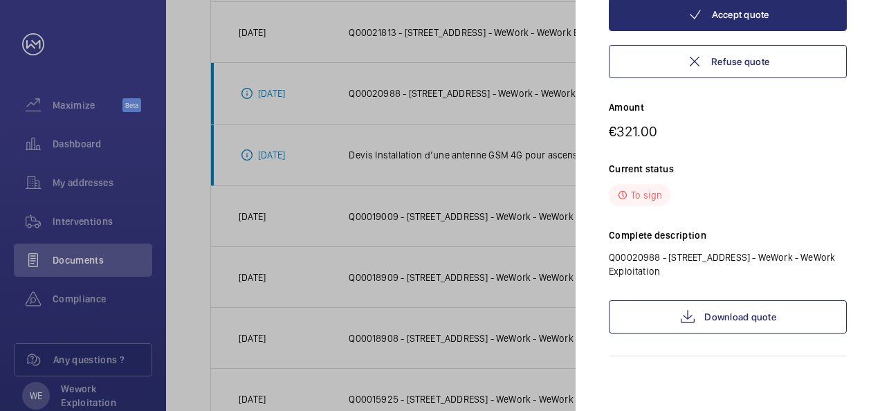
click at [325, 298] on div at bounding box center [440, 205] width 880 height 411
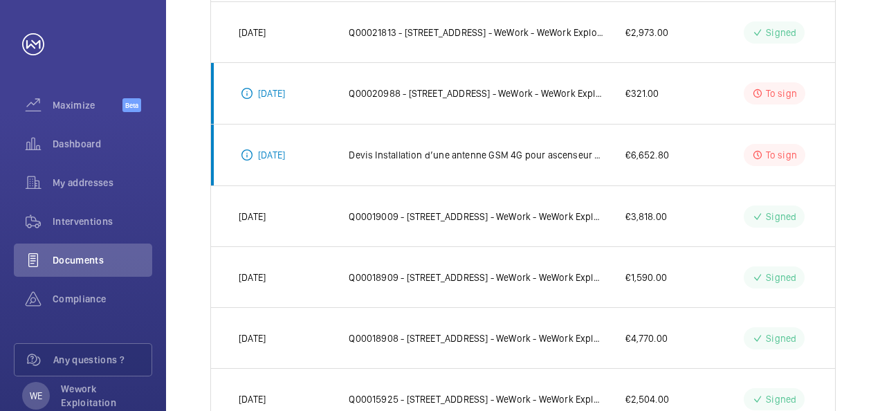
click at [856, 28] on div "Address 1 Unit Status 1 – 10 of 16 Date of issue Description Amount Status [DAT…" at bounding box center [523, 131] width 714 height 786
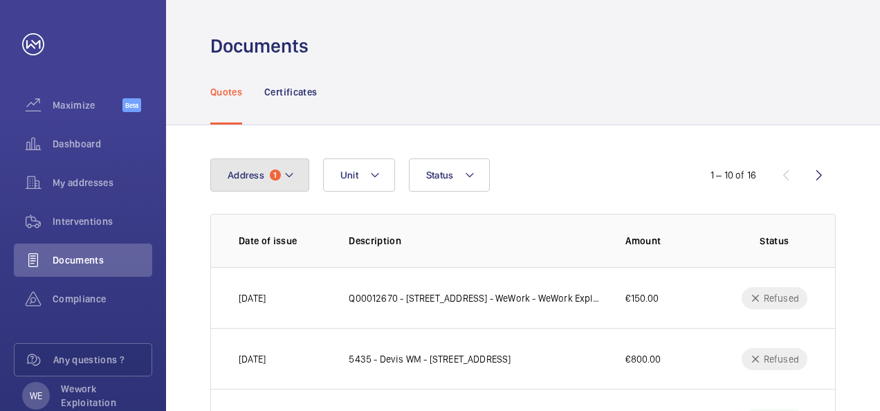
click at [289, 175] on mat-icon at bounding box center [289, 175] width 11 height 17
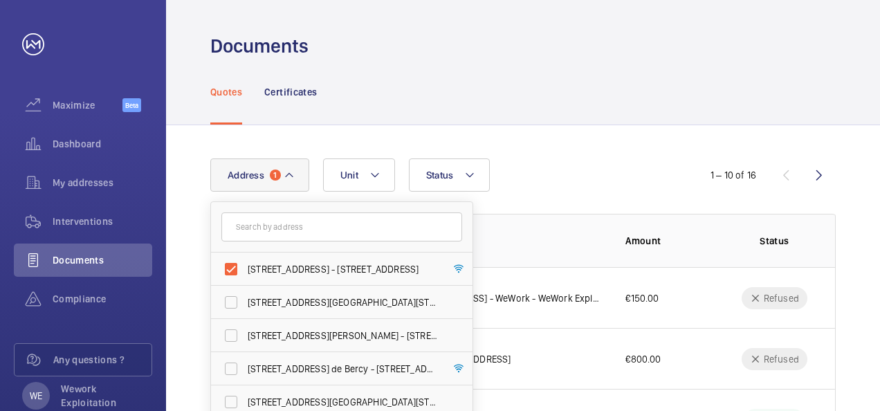
click at [421, 64] on div "Quotes Certificates" at bounding box center [523, 92] width 626 height 66
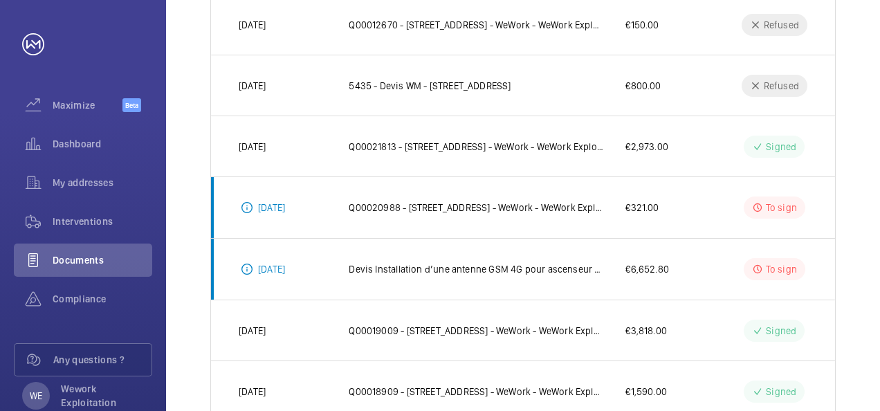
scroll to position [277, 0]
